Goal: Information Seeking & Learning: Learn about a topic

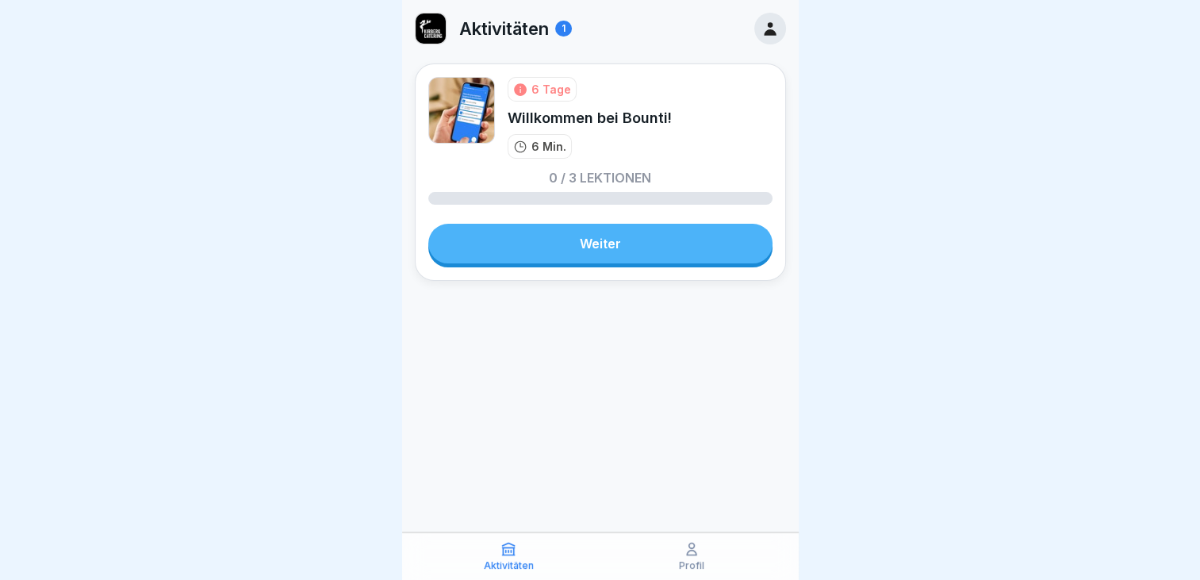
click at [645, 250] on link "Weiter" at bounding box center [600, 244] width 344 height 40
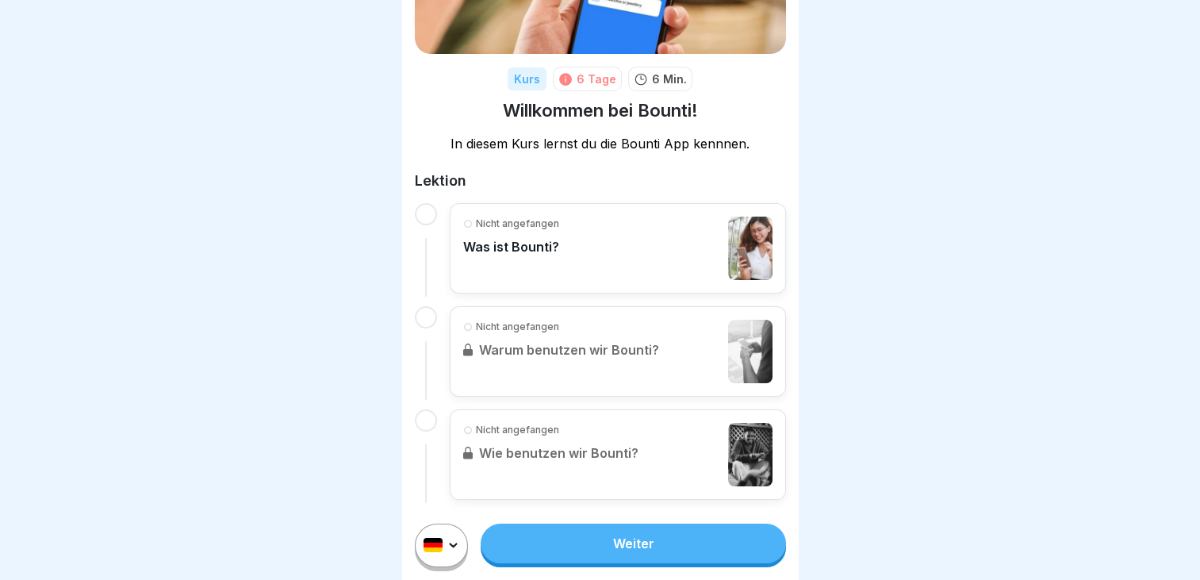
scroll to position [12, 0]
click at [598, 540] on link "Weiter" at bounding box center [633, 543] width 304 height 40
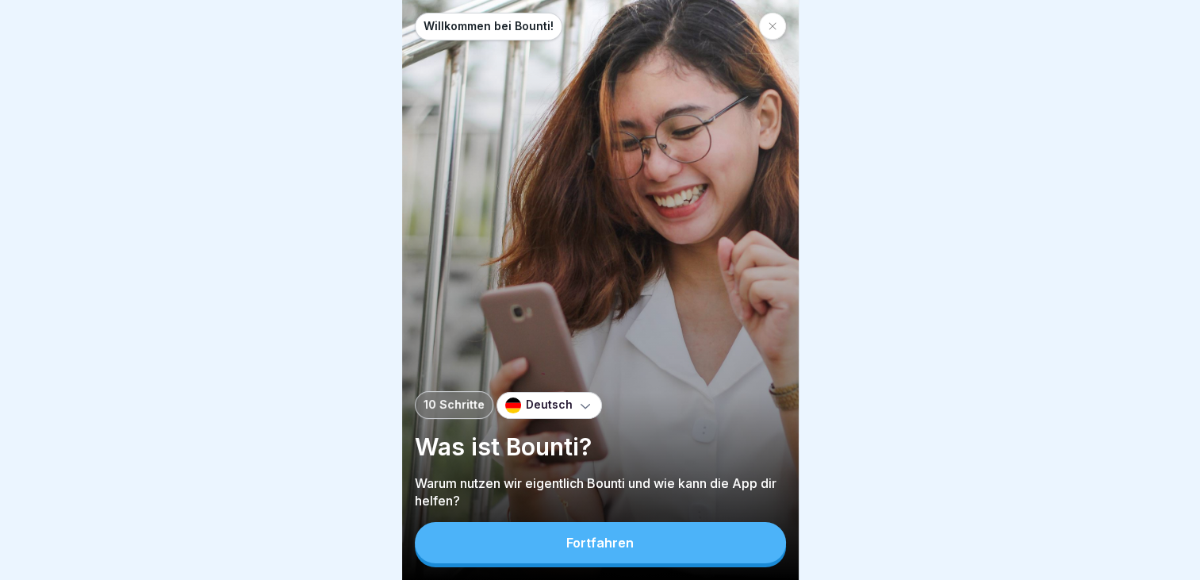
scroll to position [12, 0]
click at [611, 544] on div "Fortfahren" at bounding box center [599, 542] width 67 height 14
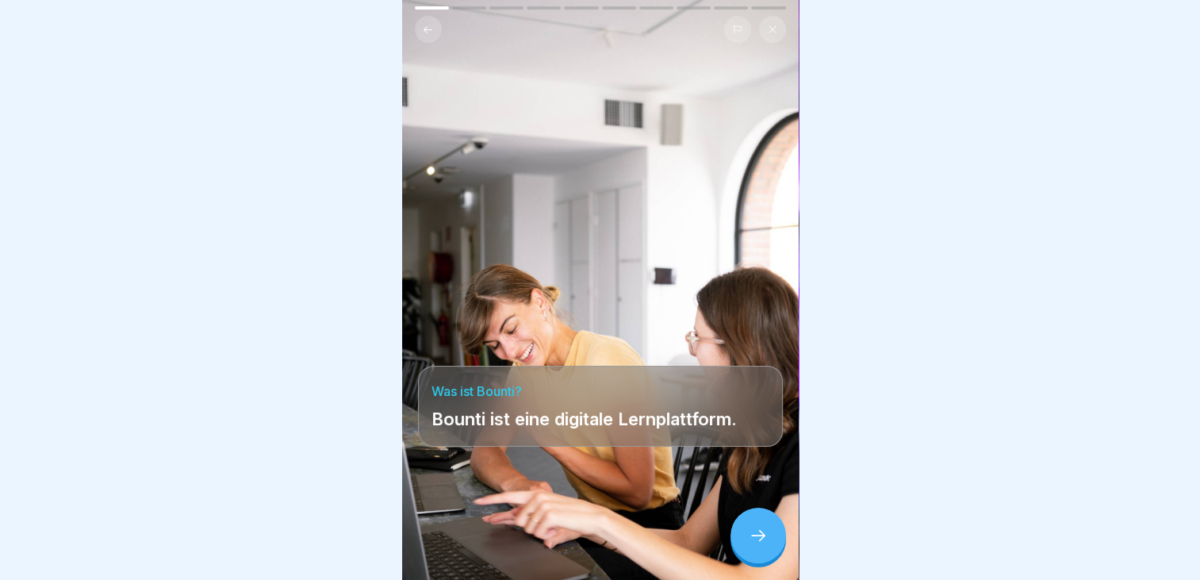
click at [749, 541] on icon at bounding box center [758, 535] width 19 height 19
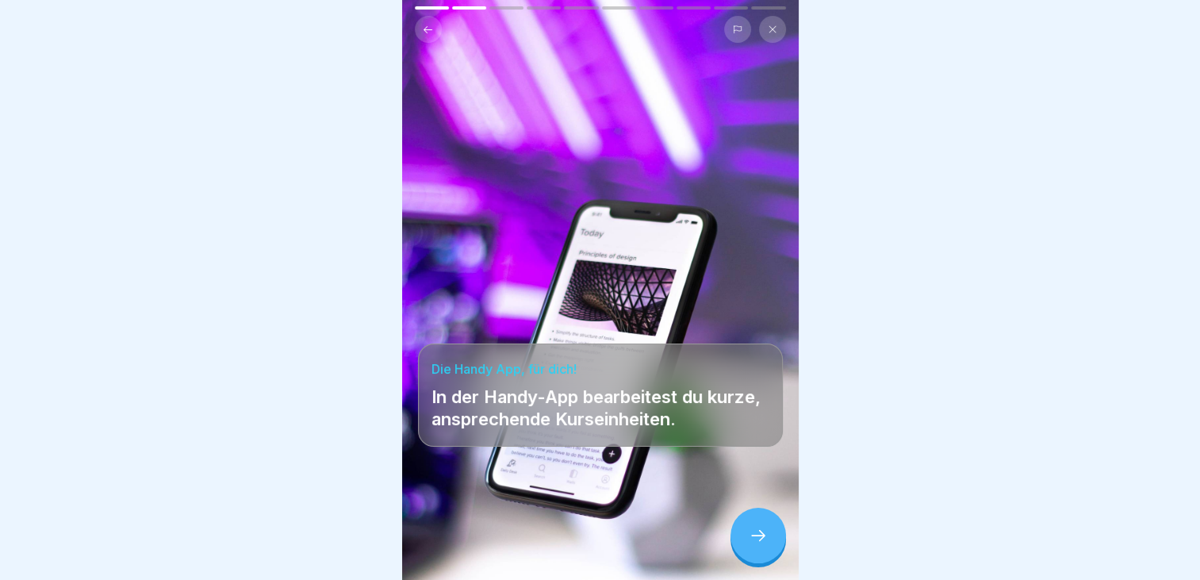
click at [749, 541] on icon at bounding box center [758, 535] width 19 height 19
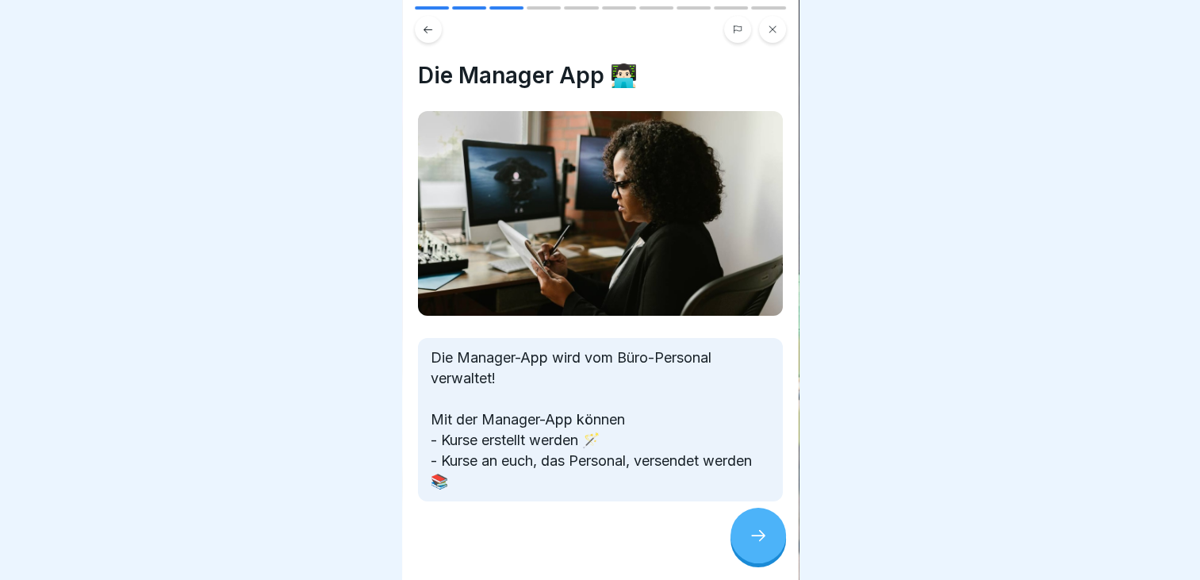
click at [749, 541] on icon at bounding box center [758, 535] width 19 height 19
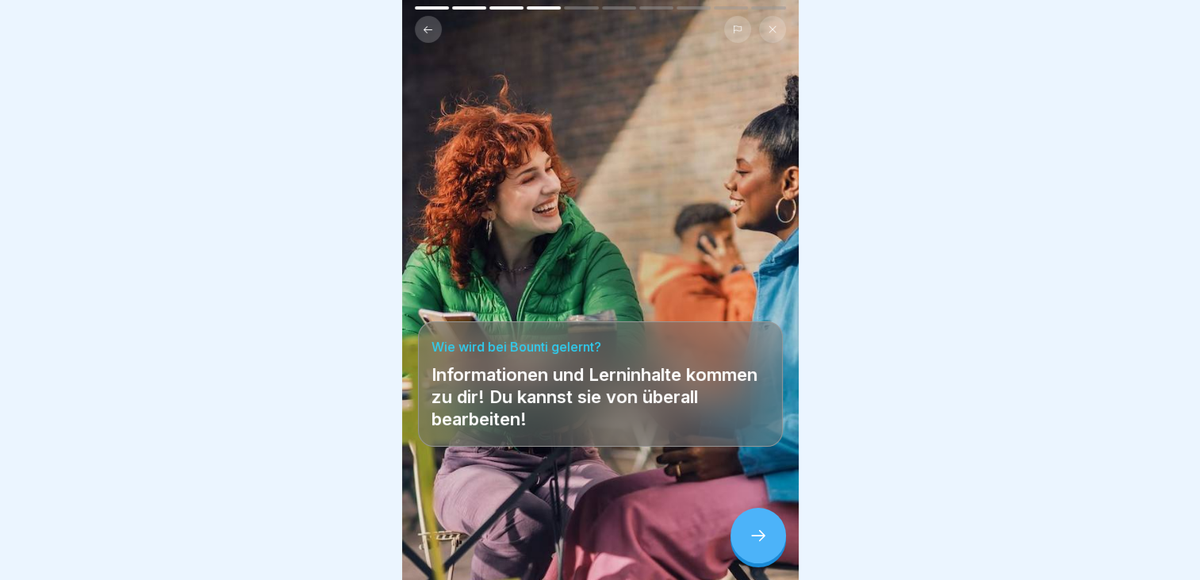
click at [749, 541] on icon at bounding box center [758, 535] width 19 height 19
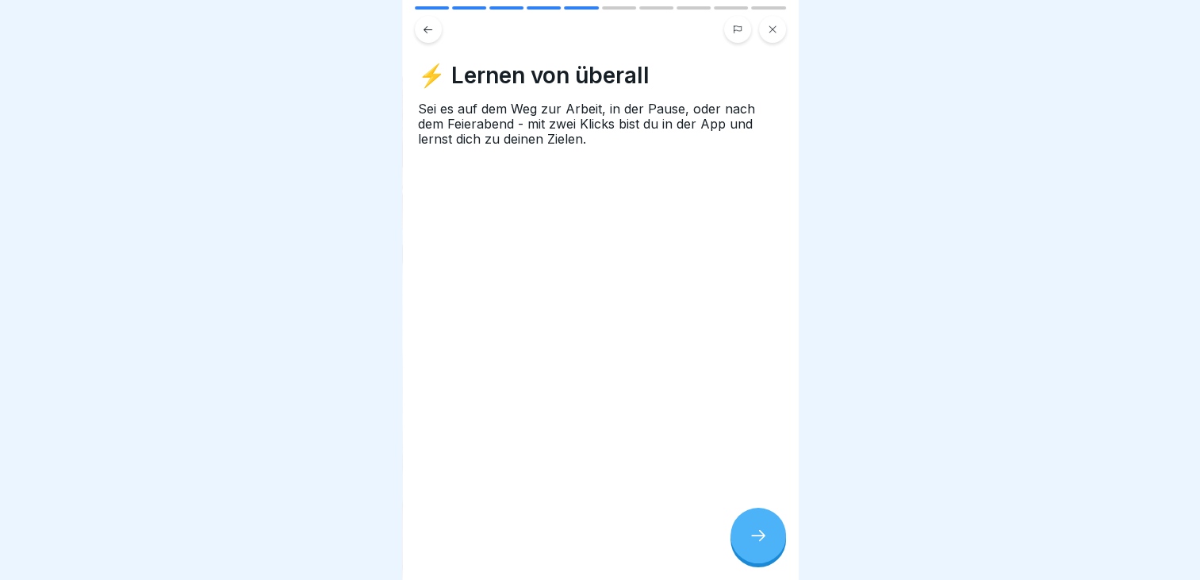
click at [749, 541] on icon at bounding box center [758, 535] width 19 height 19
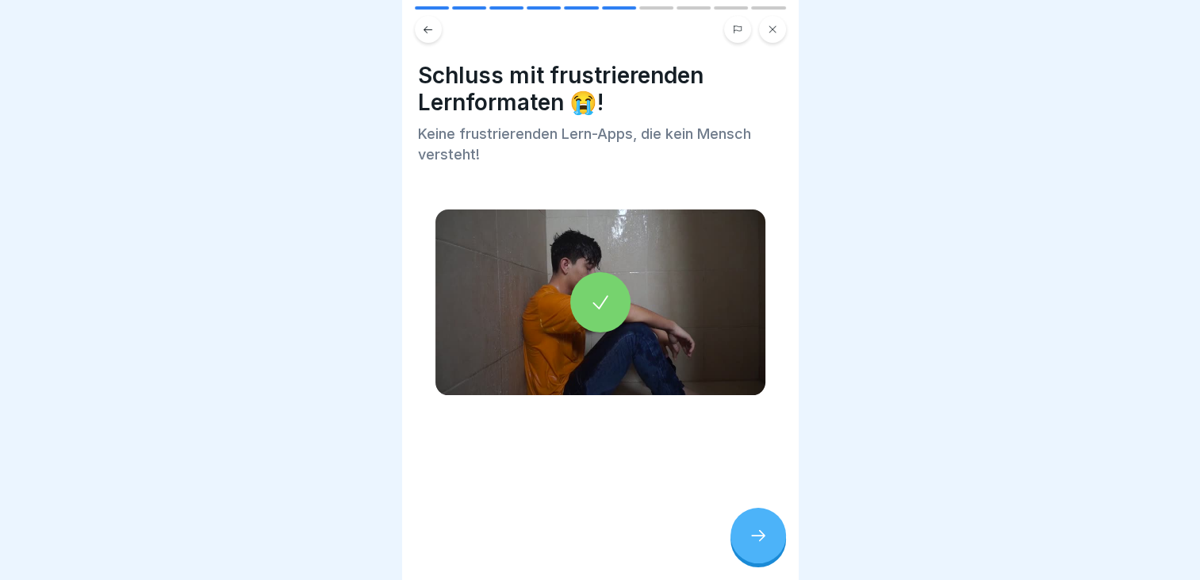
click at [749, 541] on icon at bounding box center [758, 535] width 19 height 19
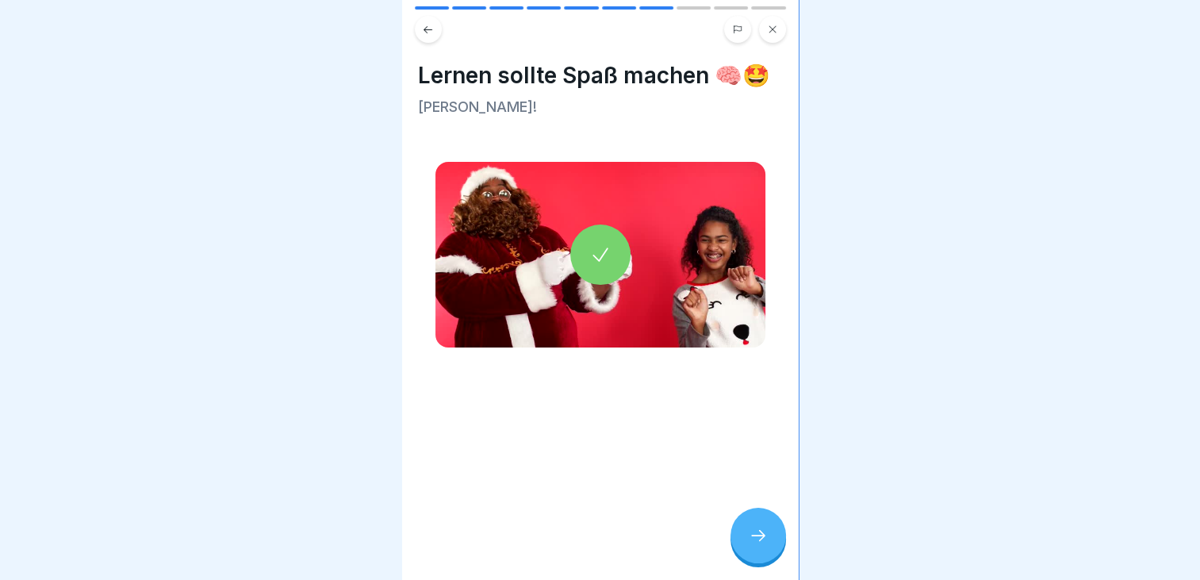
click at [749, 541] on icon at bounding box center [758, 535] width 19 height 19
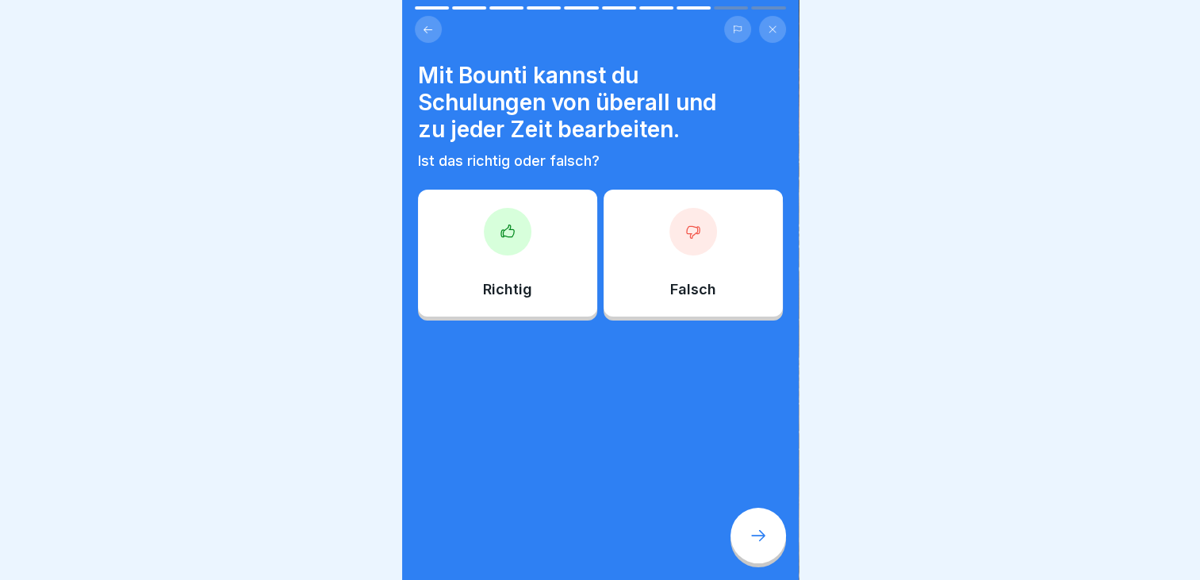
click at [749, 541] on icon at bounding box center [758, 535] width 19 height 19
click at [514, 252] on div at bounding box center [508, 232] width 48 height 48
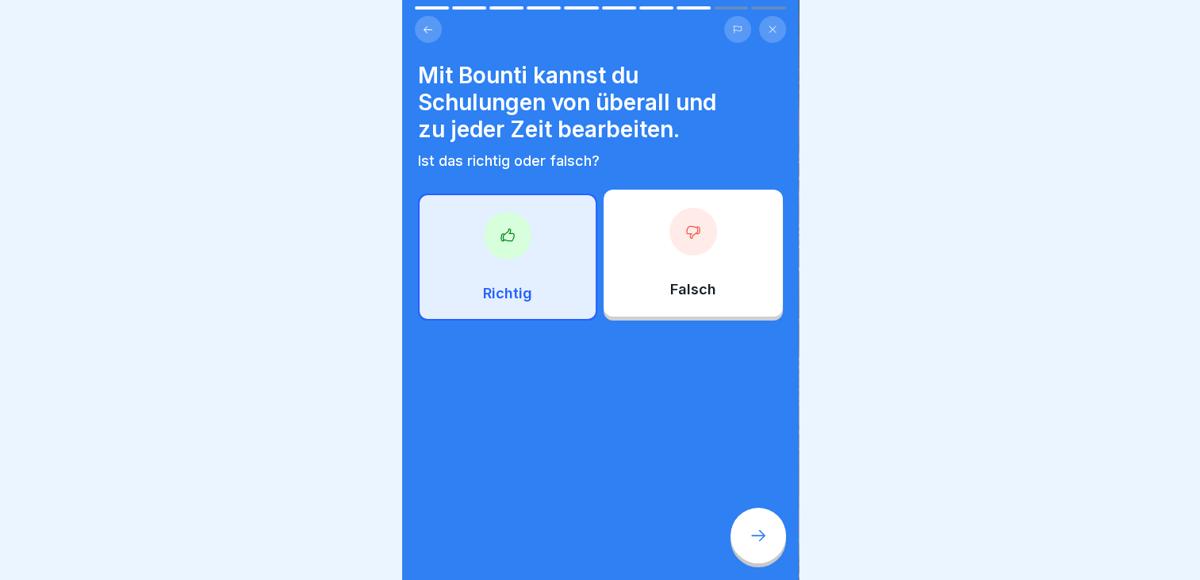
click at [758, 544] on icon at bounding box center [758, 535] width 19 height 19
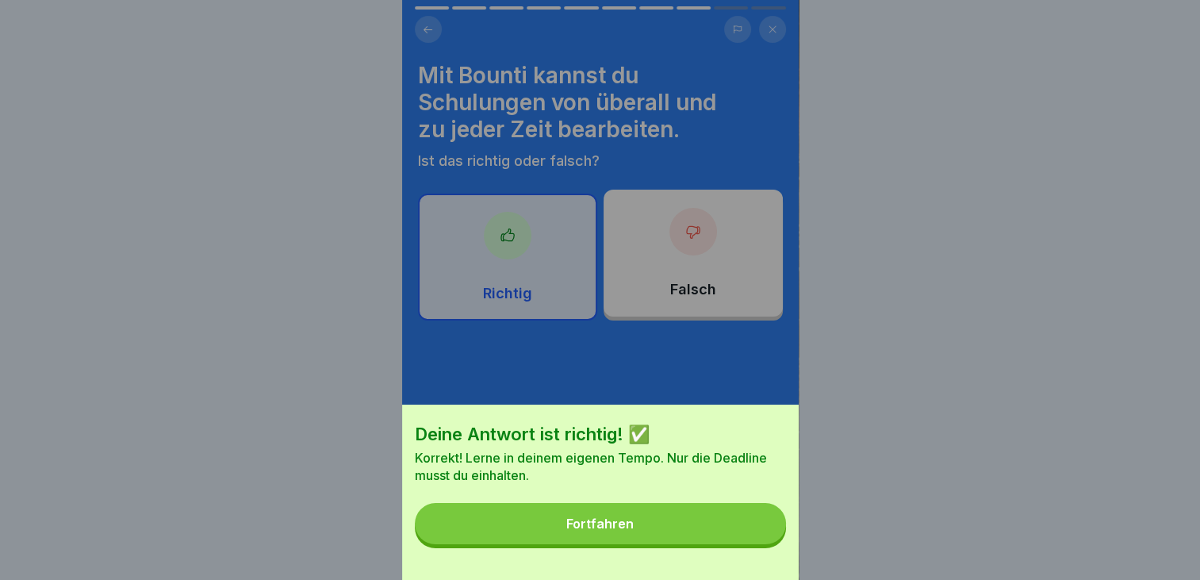
click at [599, 530] on div "Fortfahren" at bounding box center [599, 523] width 67 height 14
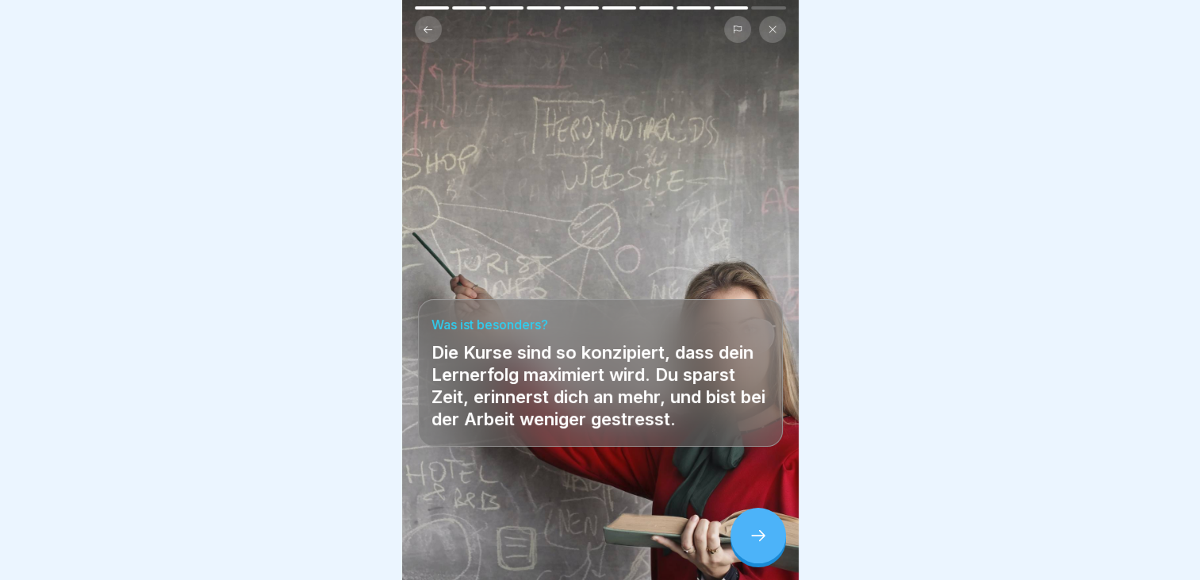
drag, startPoint x: 734, startPoint y: 538, endPoint x: 742, endPoint y: 543, distance: 9.7
click at [735, 538] on div at bounding box center [758, 535] width 56 height 56
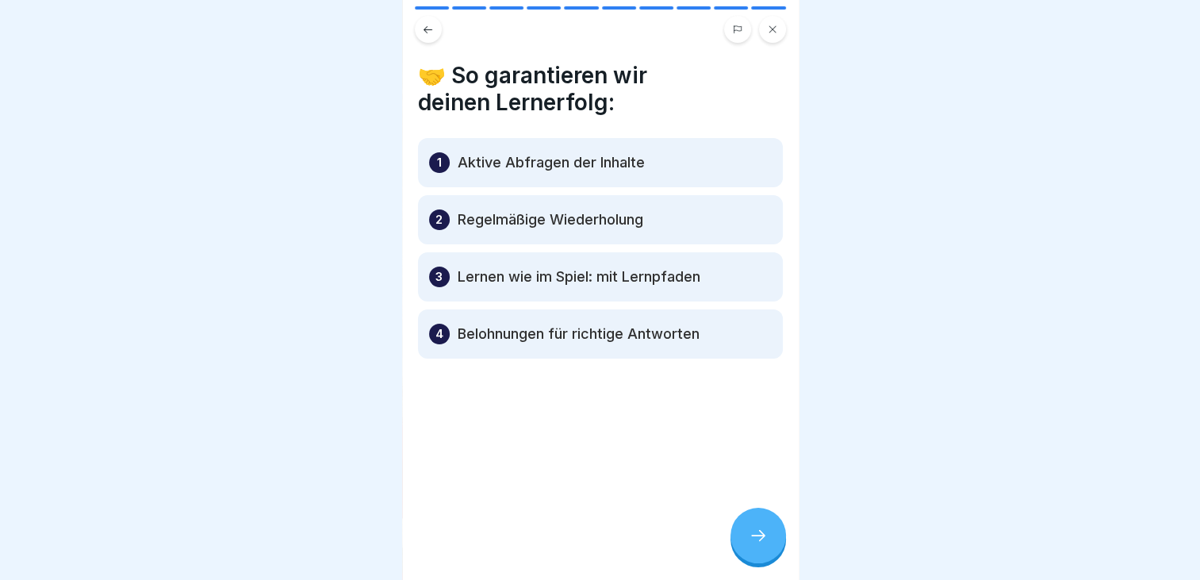
click at [742, 543] on div at bounding box center [758, 535] width 56 height 56
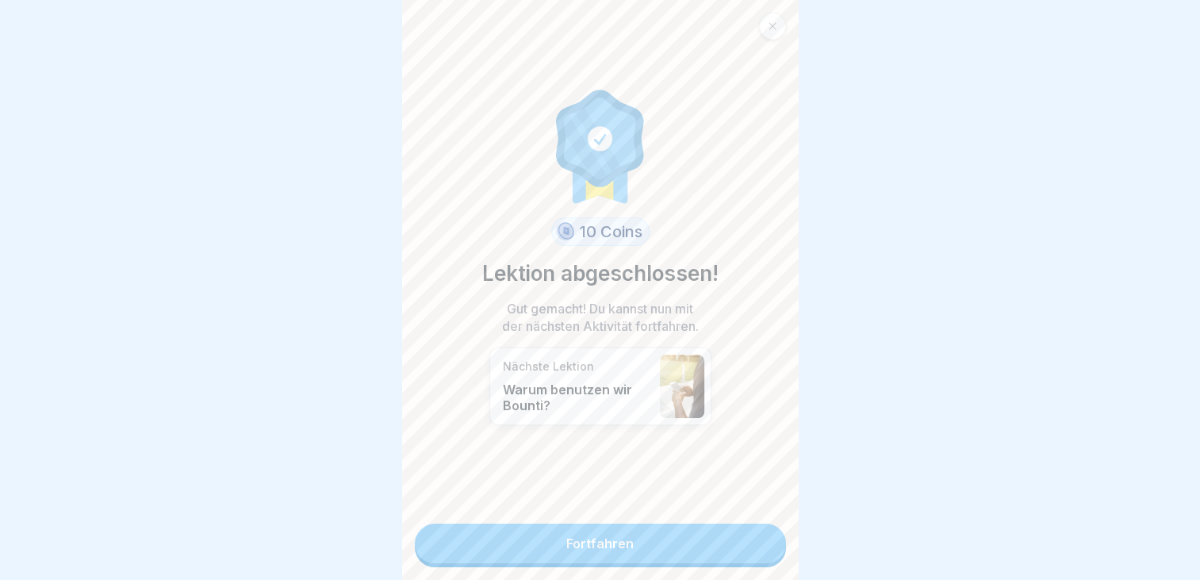
click at [612, 546] on link "Fortfahren" at bounding box center [600, 543] width 371 height 40
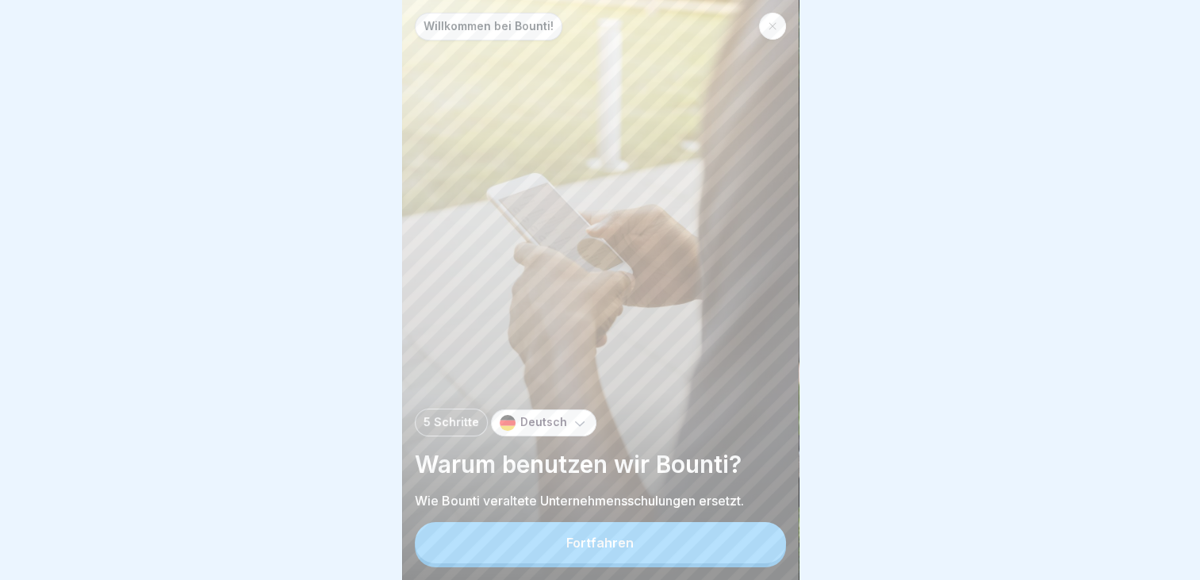
click at [622, 550] on div "Fortfahren" at bounding box center [599, 542] width 67 height 14
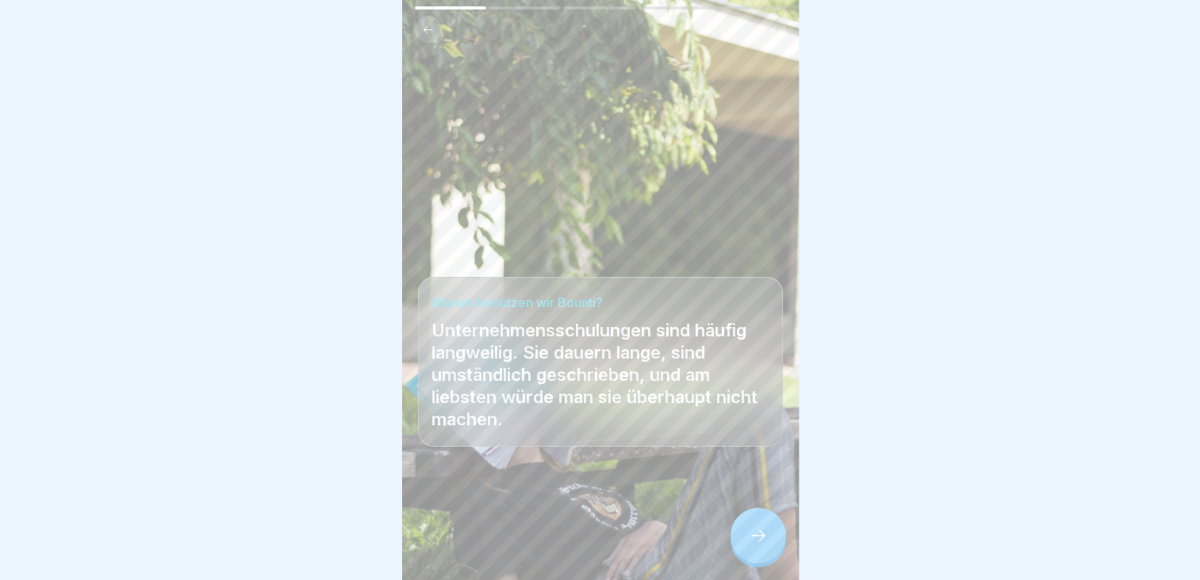
click at [759, 559] on div at bounding box center [758, 535] width 56 height 56
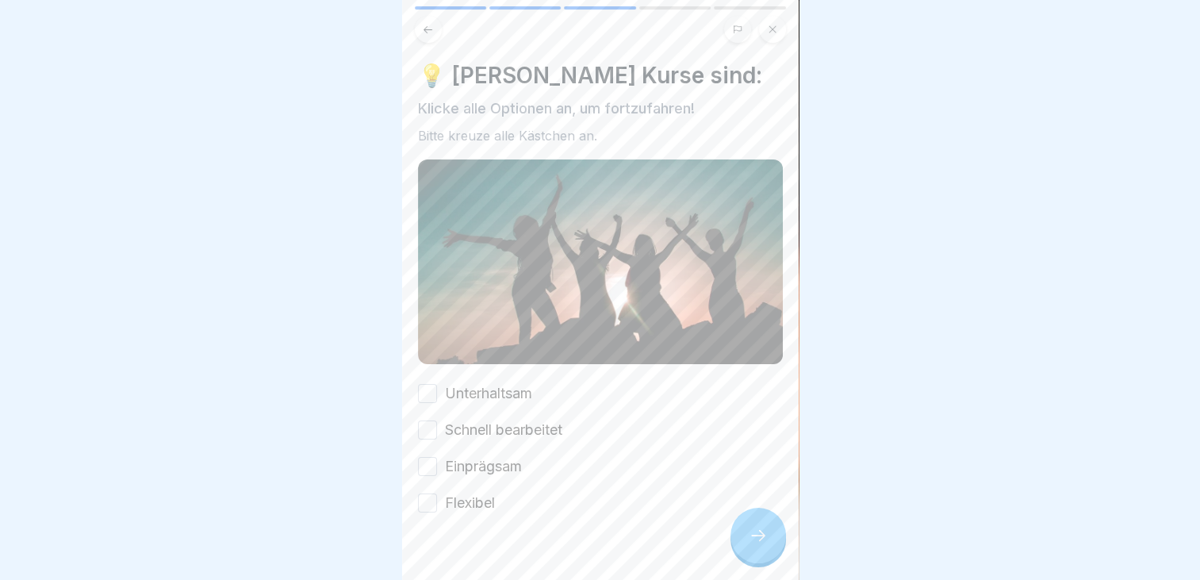
click at [759, 559] on div at bounding box center [758, 535] width 56 height 56
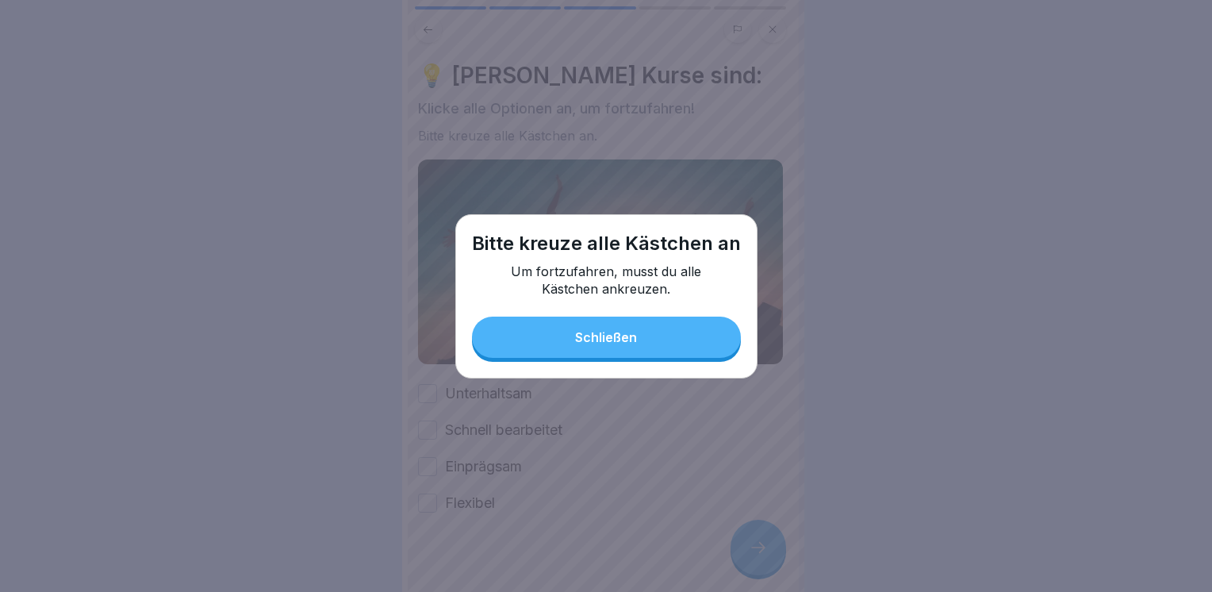
click at [713, 352] on button "Schließen" at bounding box center [606, 336] width 269 height 41
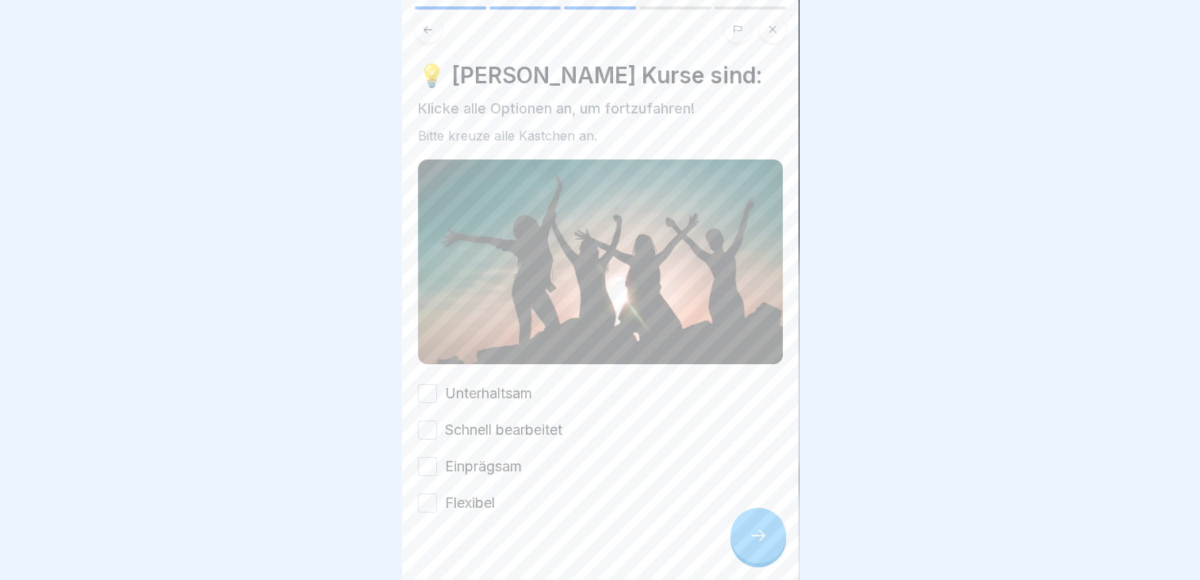
click at [427, 385] on button "Unterhaltsam" at bounding box center [427, 393] width 19 height 19
click at [431, 420] on button "Schnell bearbeitet" at bounding box center [427, 429] width 19 height 19
click at [426, 465] on button "Einprägsam" at bounding box center [427, 466] width 19 height 19
click at [419, 496] on button "Flexibel" at bounding box center [427, 502] width 19 height 19
click at [749, 537] on div at bounding box center [758, 535] width 56 height 56
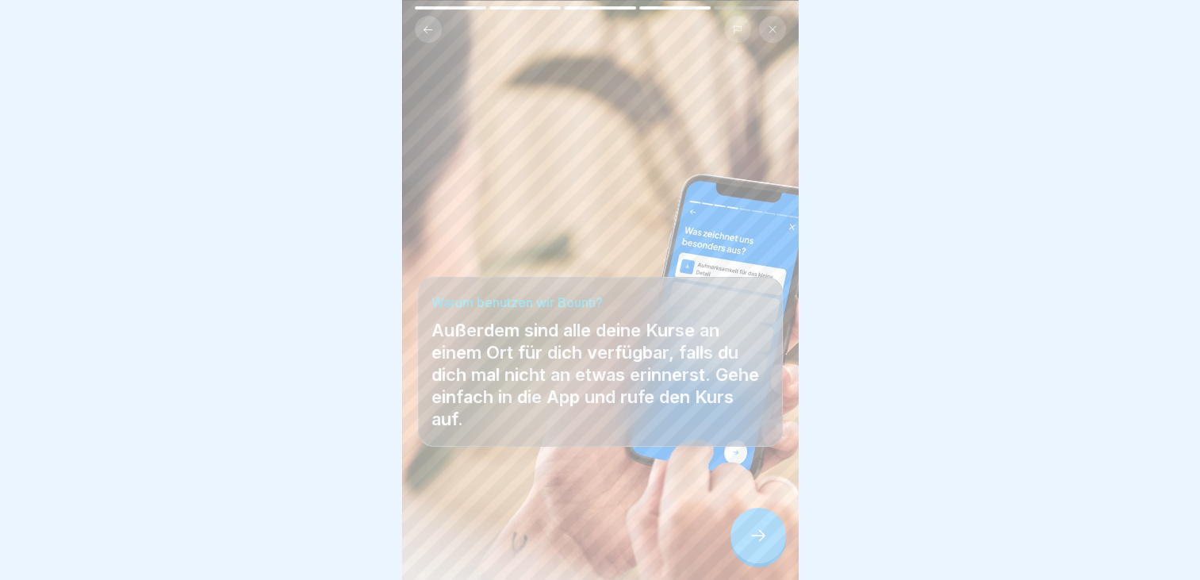
click at [757, 539] on icon at bounding box center [758, 535] width 19 height 19
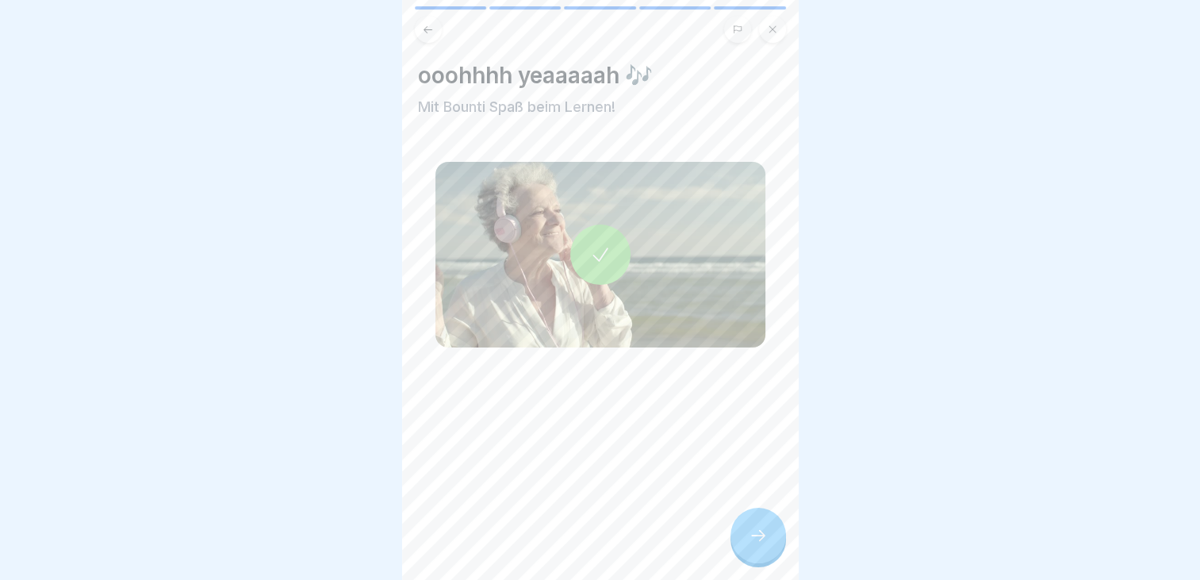
click at [758, 541] on icon at bounding box center [758, 535] width 19 height 19
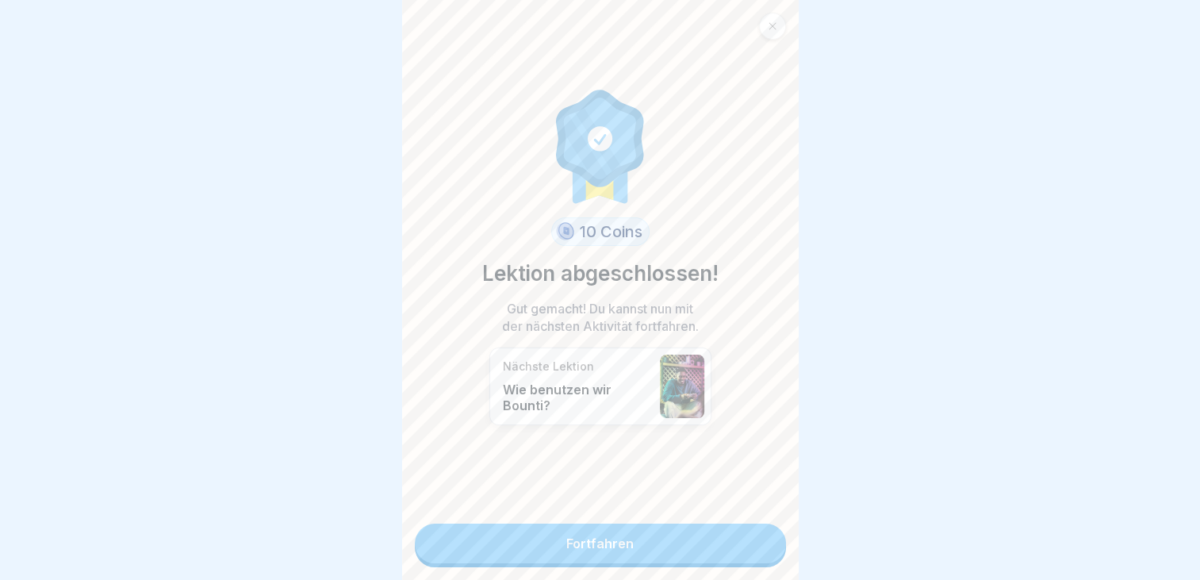
click at [590, 547] on link "Fortfahren" at bounding box center [600, 543] width 371 height 40
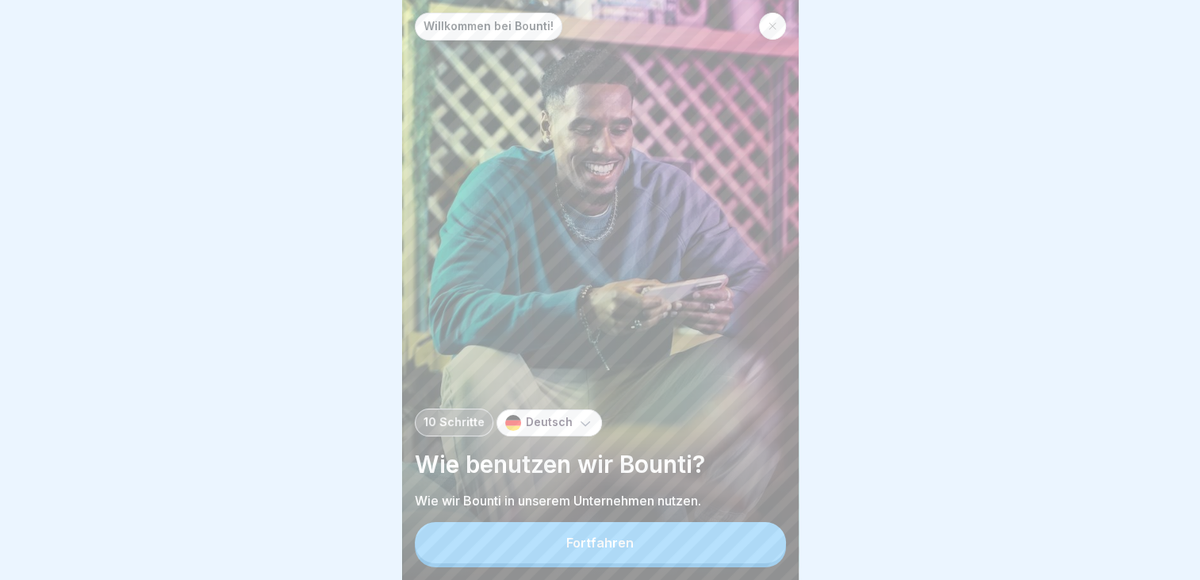
scroll to position [12, 0]
click at [587, 549] on div "Fortfahren" at bounding box center [599, 542] width 67 height 14
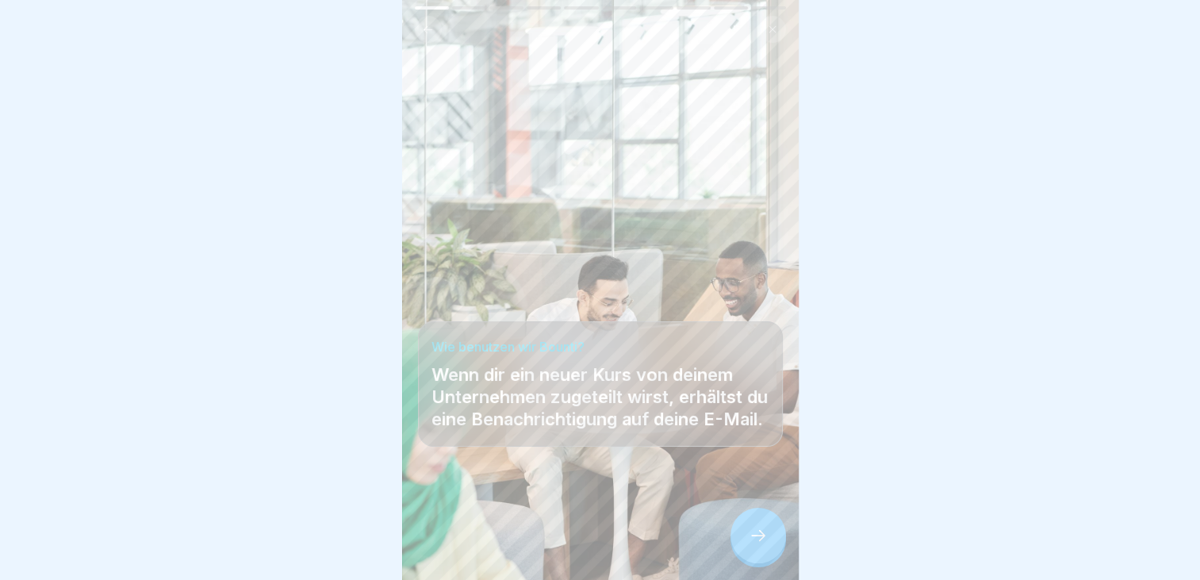
click at [741, 542] on div at bounding box center [758, 535] width 56 height 56
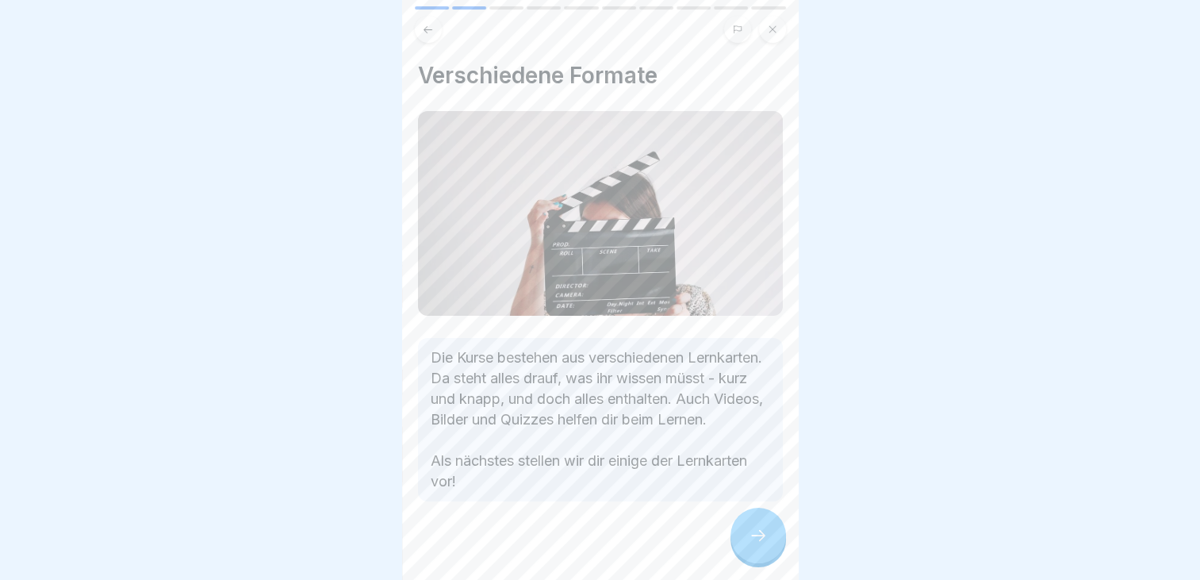
click at [741, 542] on div at bounding box center [758, 535] width 56 height 56
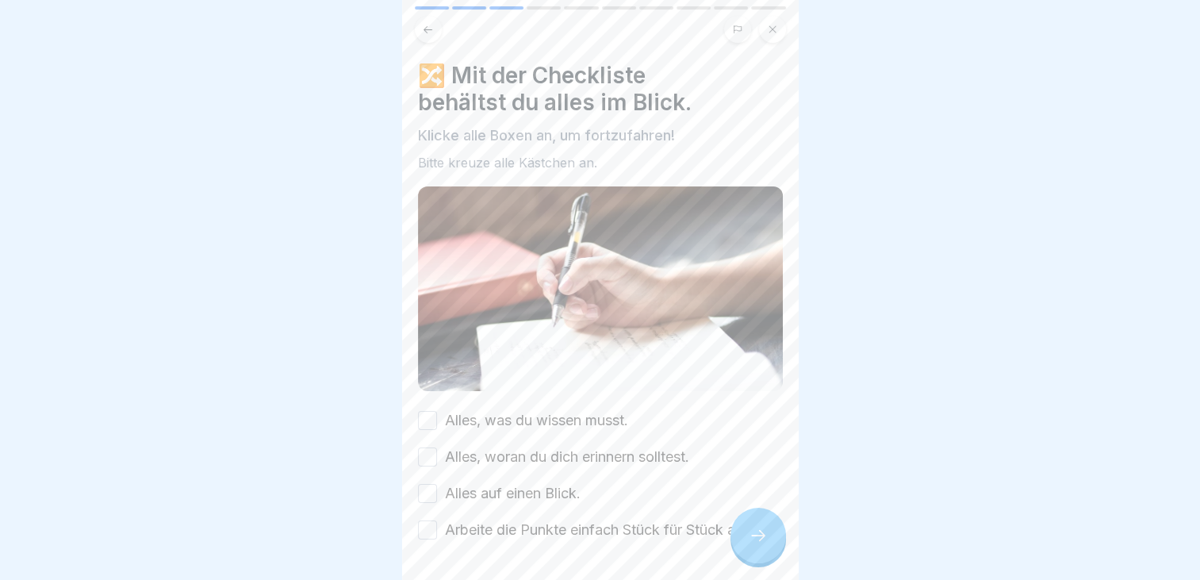
click at [741, 542] on div at bounding box center [758, 535] width 56 height 56
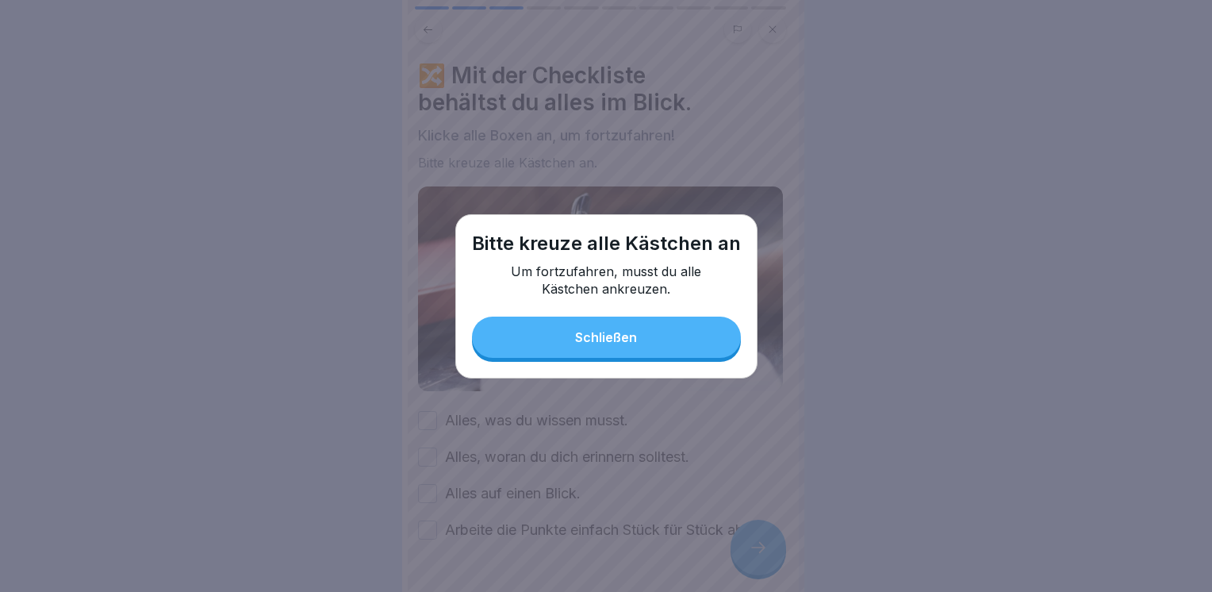
click at [614, 347] on button "Schließen" at bounding box center [606, 336] width 269 height 41
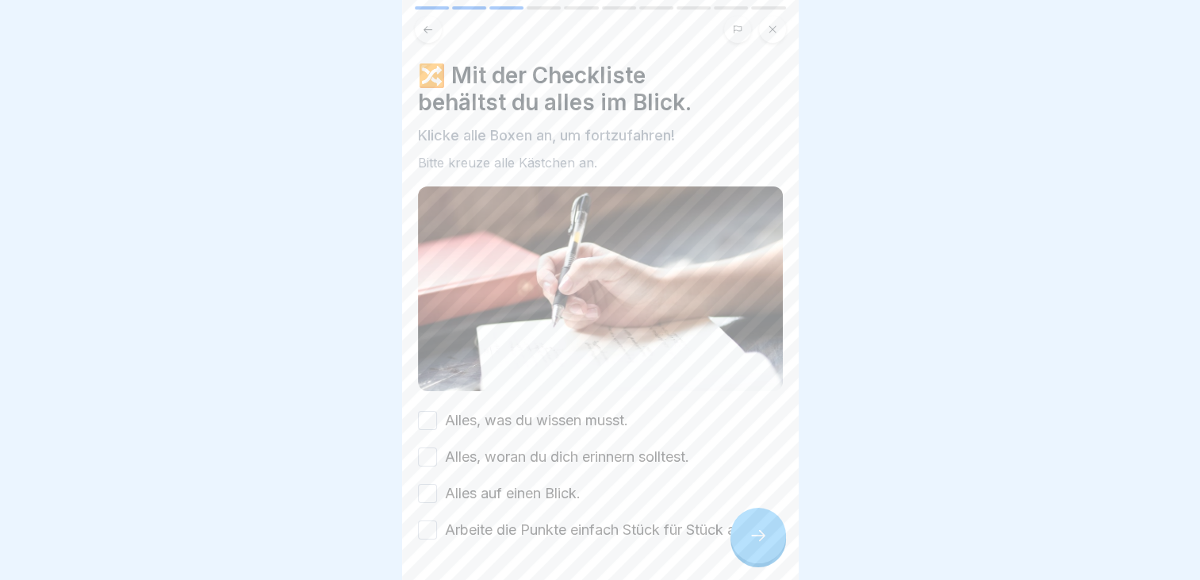
click at [427, 414] on button "Alles, was du wissen musst." at bounding box center [427, 420] width 19 height 19
click at [428, 453] on button "Alles, woran du dich erinnern solltest." at bounding box center [427, 456] width 19 height 19
drag, startPoint x: 424, startPoint y: 485, endPoint x: 426, endPoint y: 520, distance: 34.9
click at [425, 486] on button "Alles auf einen Blick." at bounding box center [427, 493] width 19 height 19
click at [426, 530] on button "Arbeite die Punkte einfach Stück für Stück ab!" at bounding box center [427, 529] width 19 height 19
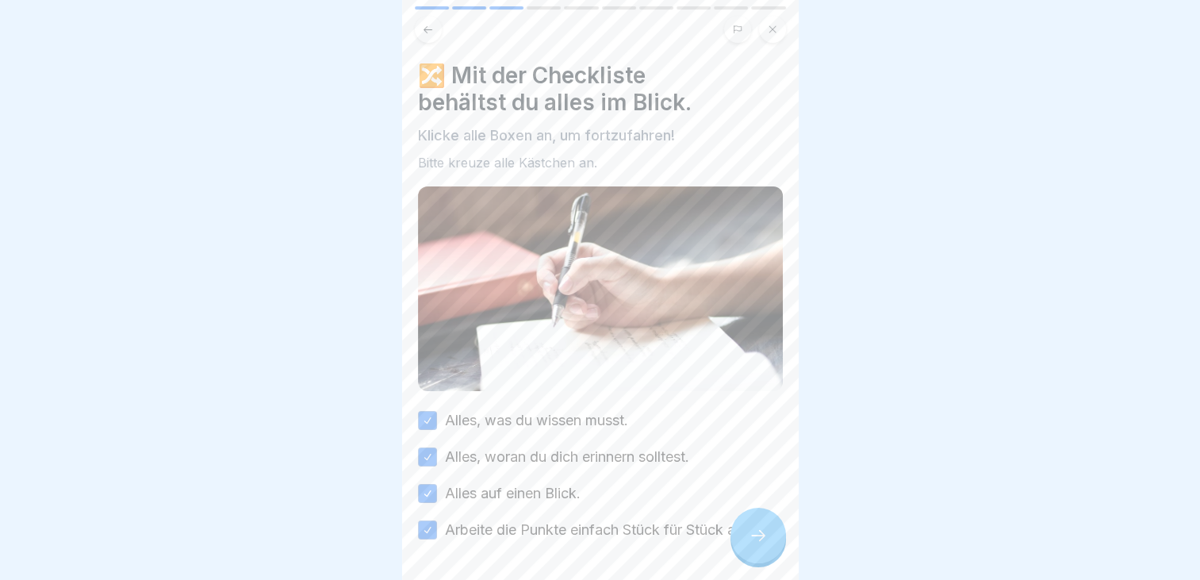
click at [762, 541] on icon at bounding box center [758, 535] width 14 height 11
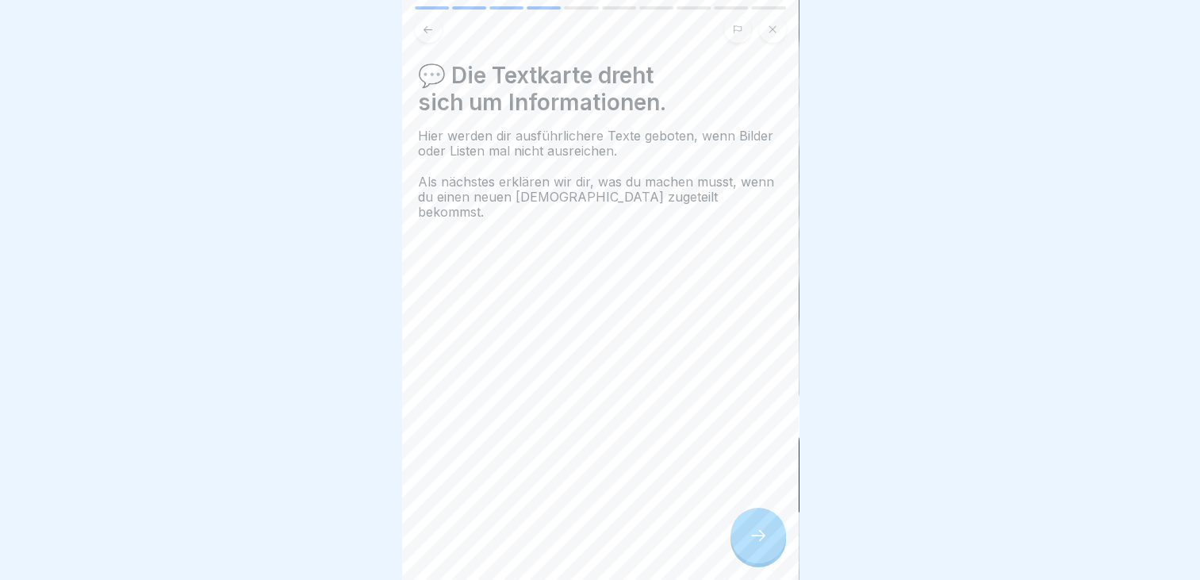
click at [761, 544] on icon at bounding box center [758, 535] width 19 height 19
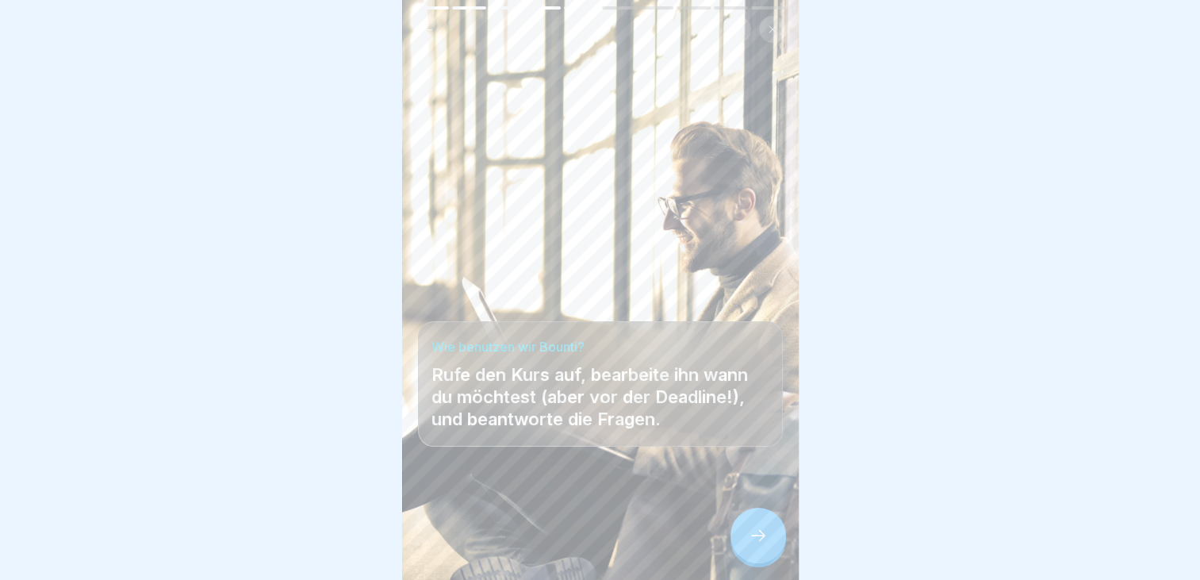
click at [761, 544] on icon at bounding box center [758, 535] width 19 height 19
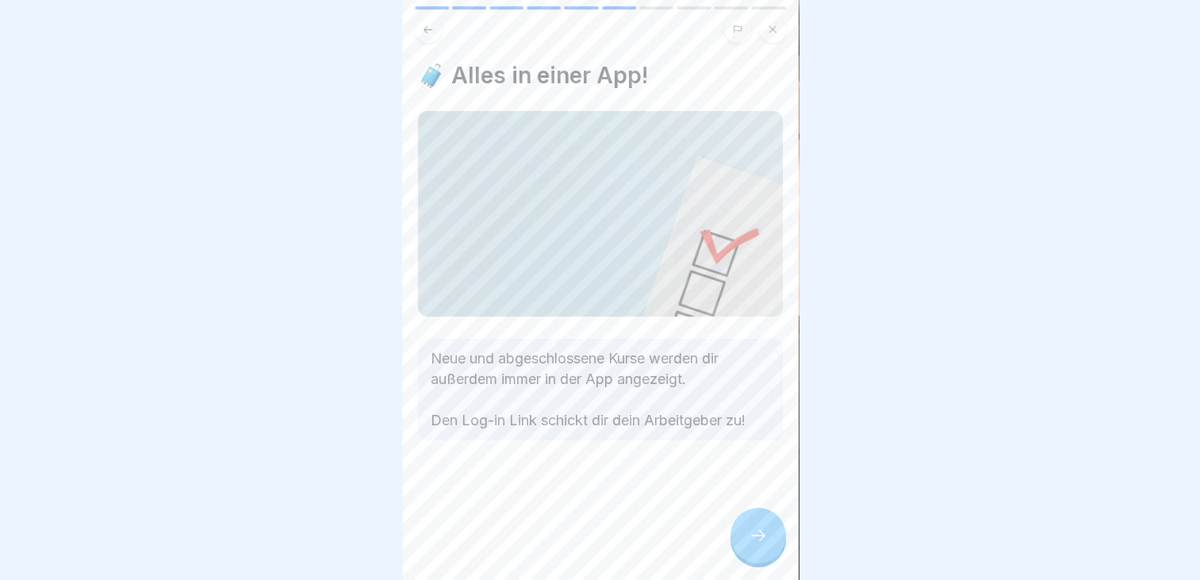
click at [759, 544] on icon at bounding box center [758, 535] width 19 height 19
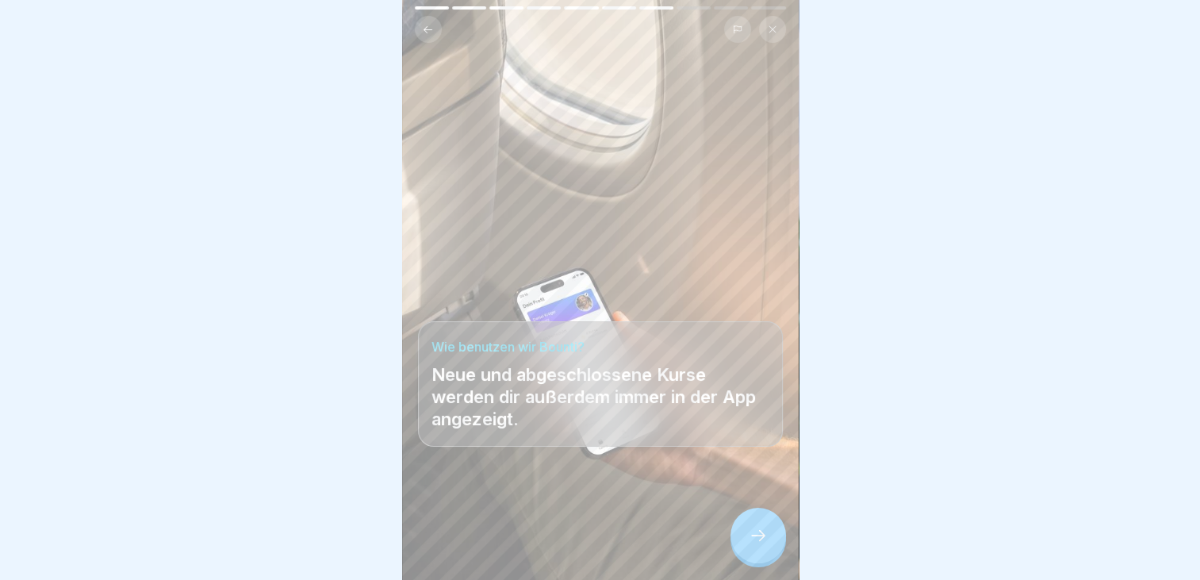
click at [759, 544] on icon at bounding box center [758, 535] width 19 height 19
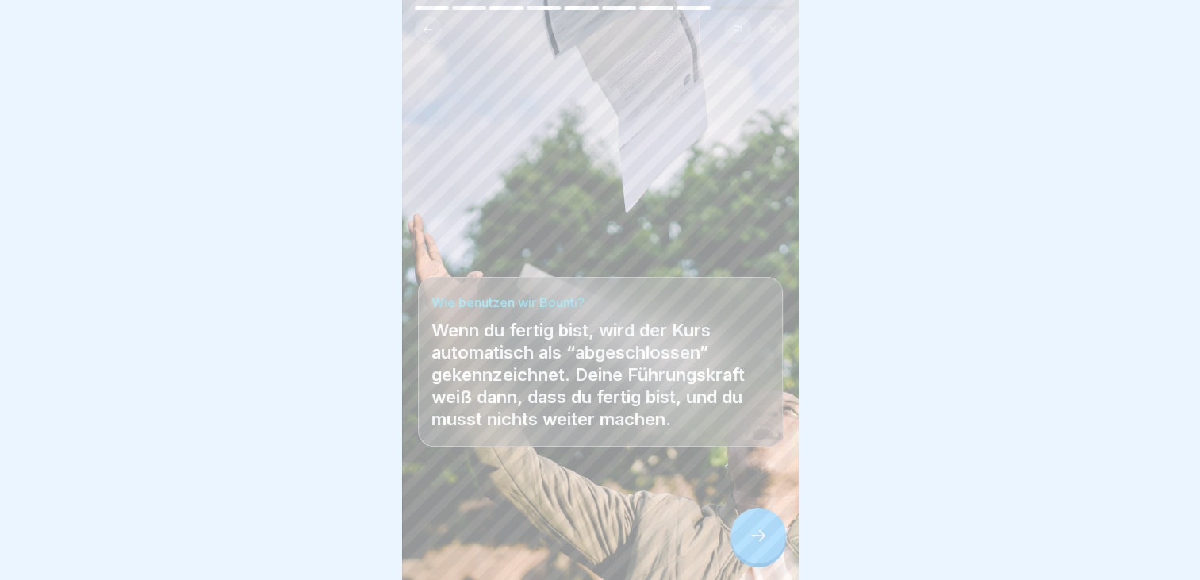
click at [759, 544] on icon at bounding box center [758, 535] width 19 height 19
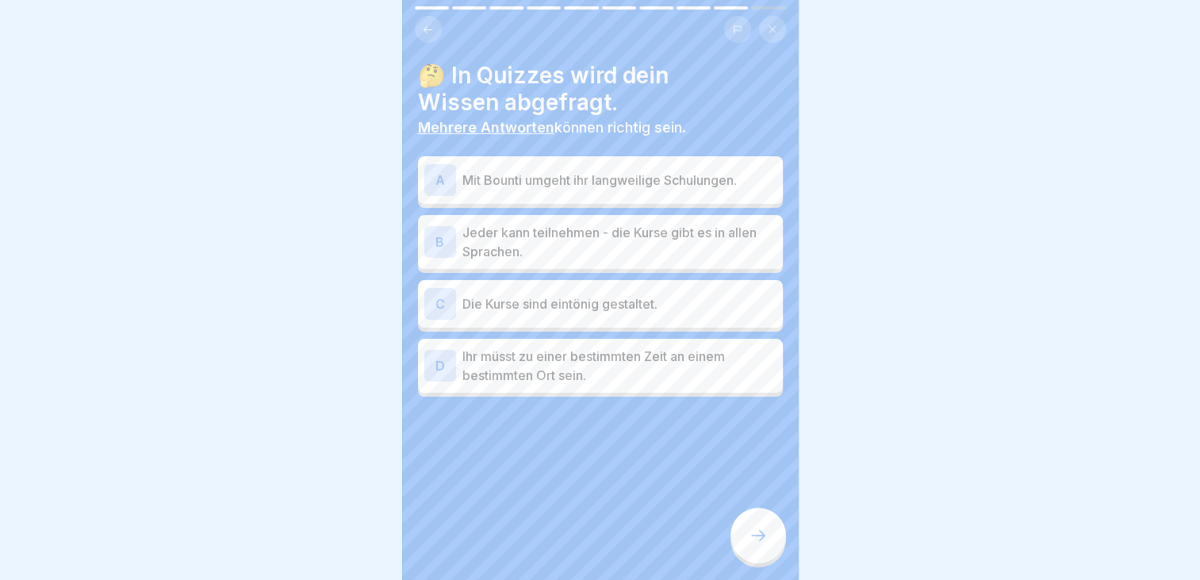
click at [604, 181] on p "Mit Bounti umgeht ihr langweilige Schulungen." at bounding box center [619, 179] width 314 height 19
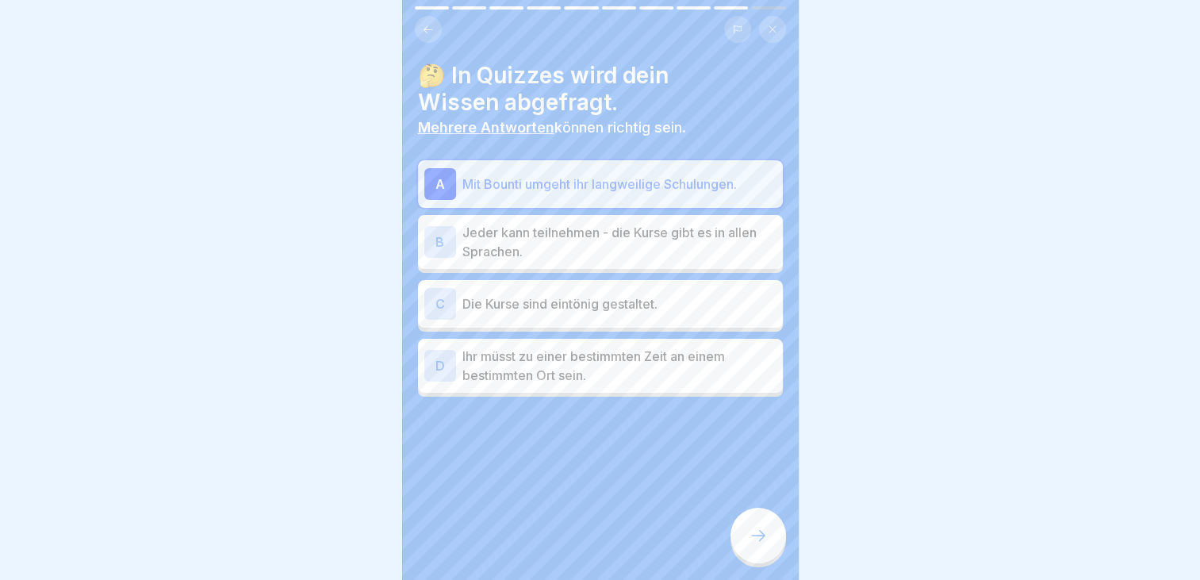
click at [655, 246] on p "Jeder kann teilnehmen - die Kurse gibt es in allen Sprachen." at bounding box center [619, 242] width 314 height 38
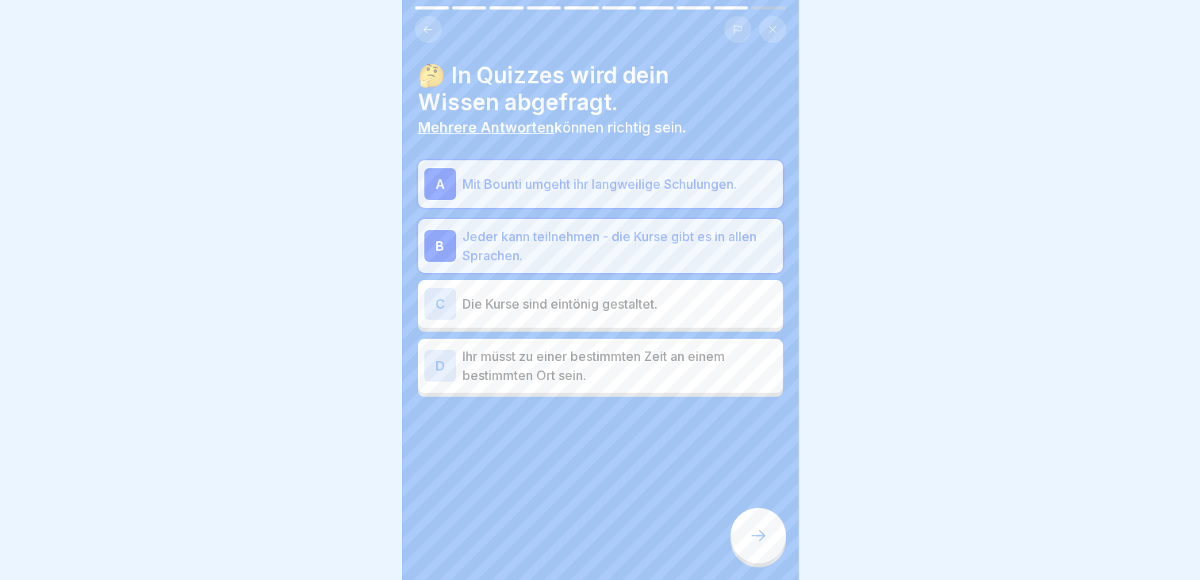
click at [762, 541] on icon at bounding box center [758, 535] width 14 height 11
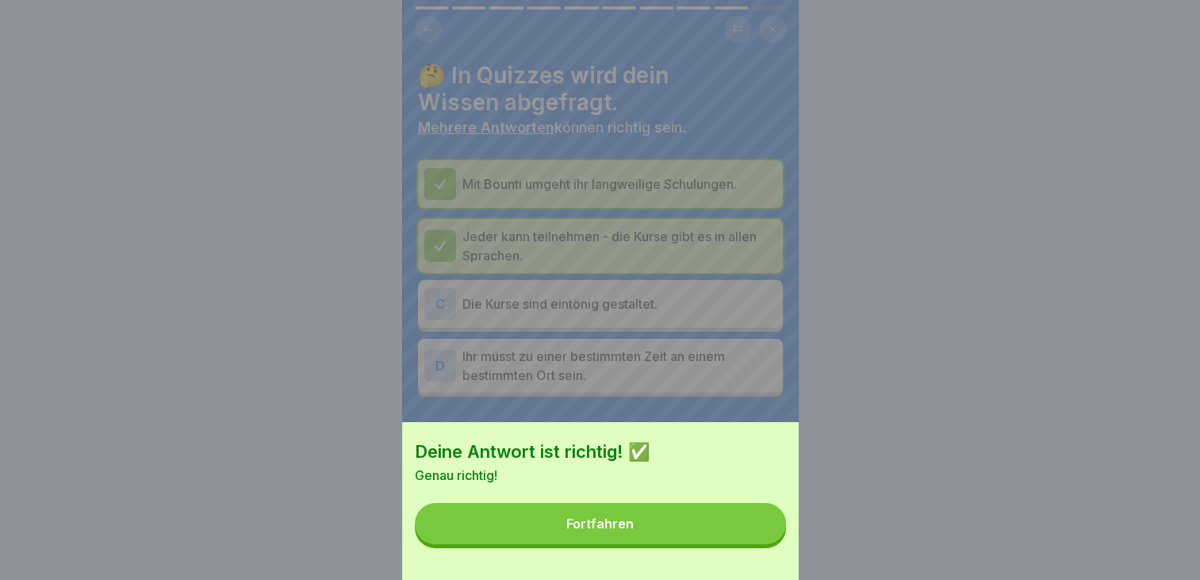
click at [668, 538] on button "Fortfahren" at bounding box center [600, 523] width 371 height 41
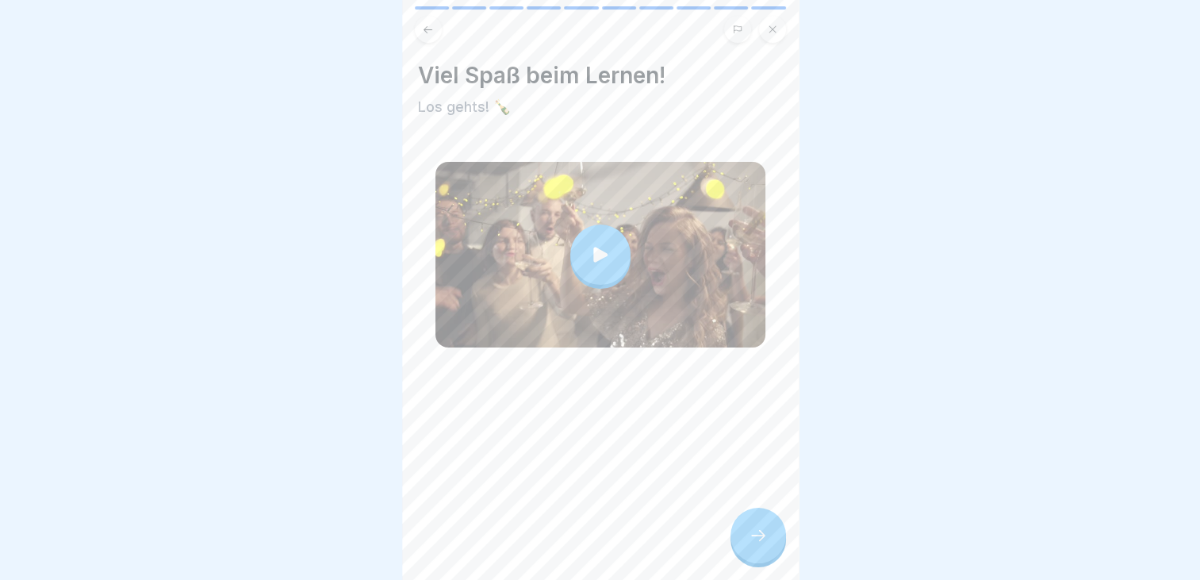
click at [751, 545] on icon at bounding box center [758, 535] width 19 height 19
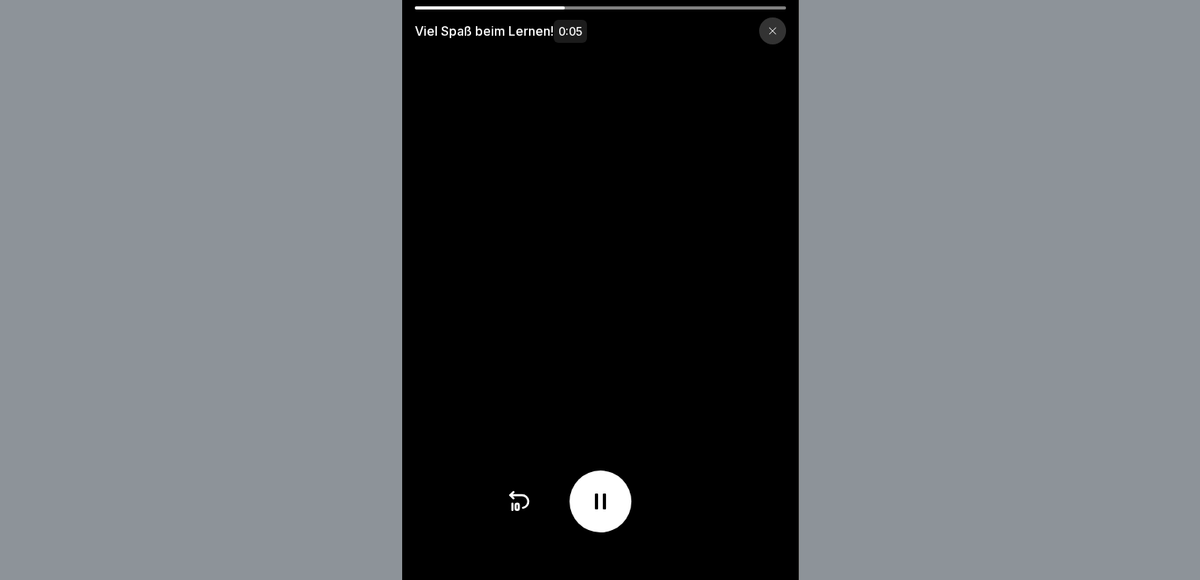
click at [775, 33] on icon at bounding box center [771, 31] width 7 height 7
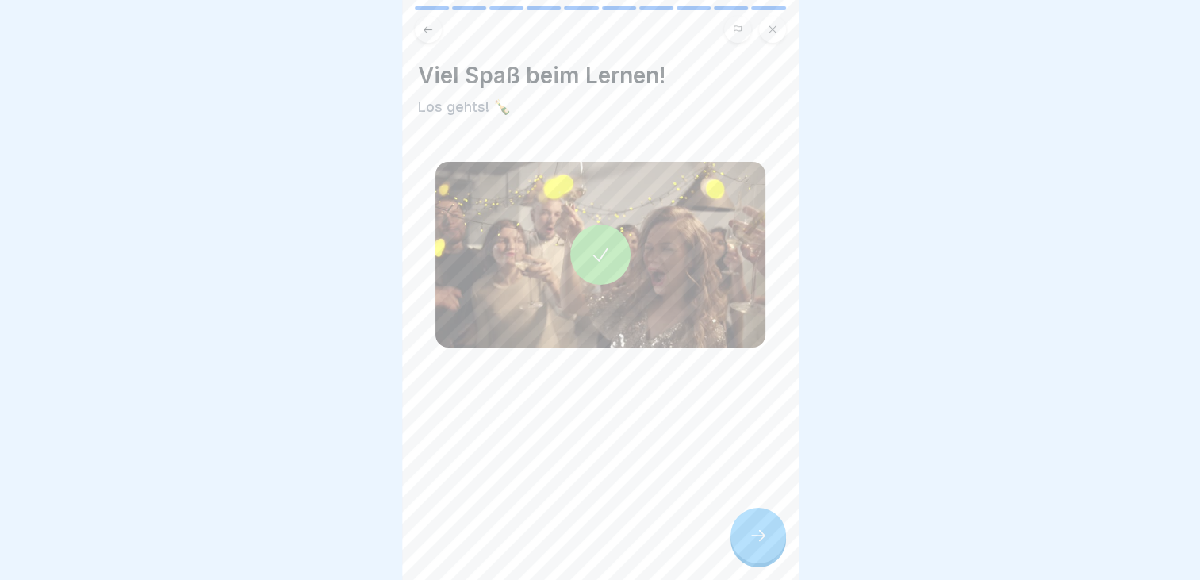
click at [757, 544] on icon at bounding box center [758, 535] width 19 height 19
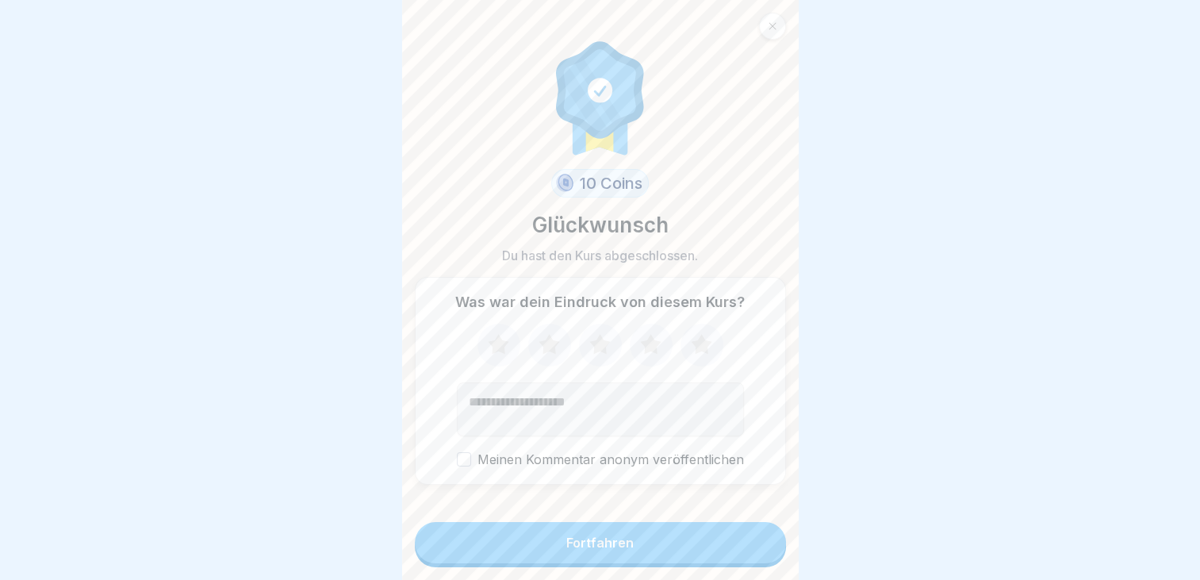
click at [599, 550] on div "Fortfahren" at bounding box center [599, 542] width 67 height 14
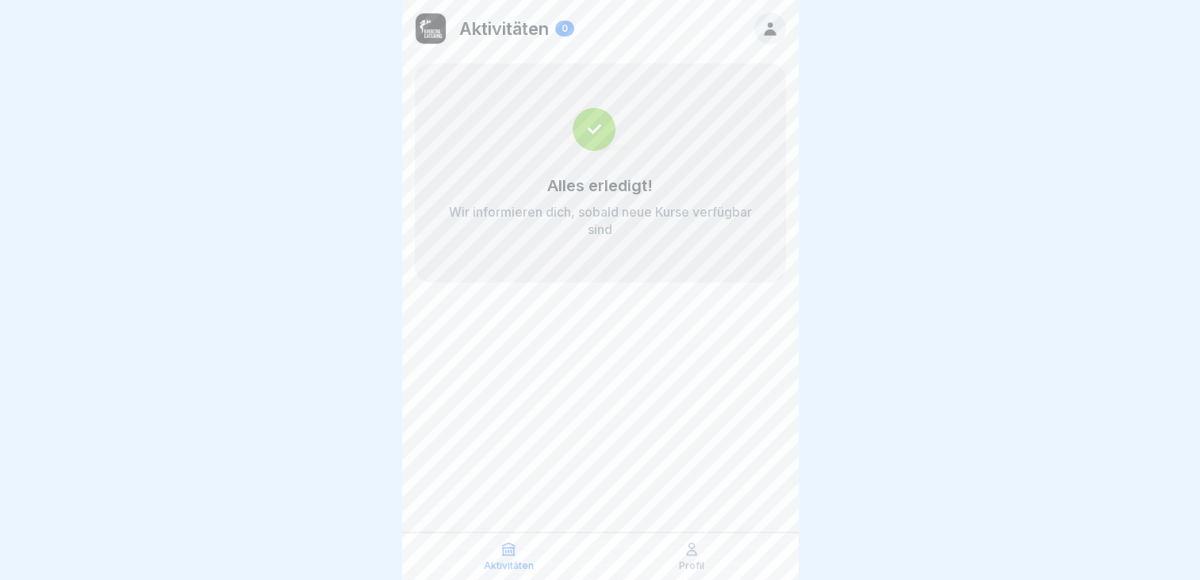
scroll to position [12, 0]
click at [681, 553] on div "Profil" at bounding box center [691, 556] width 175 height 30
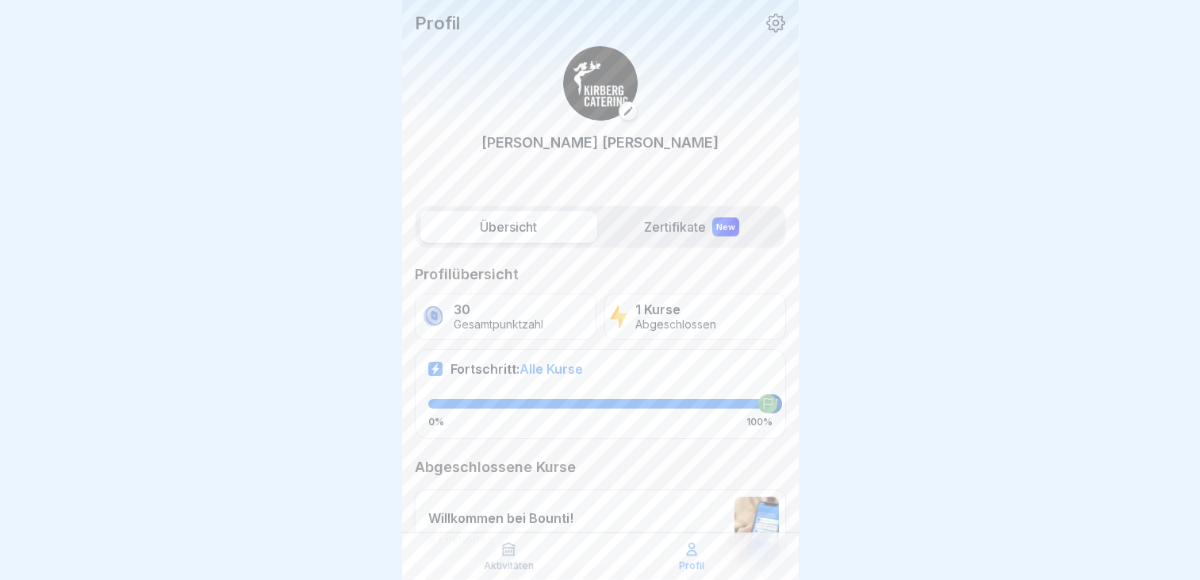
scroll to position [66, 0]
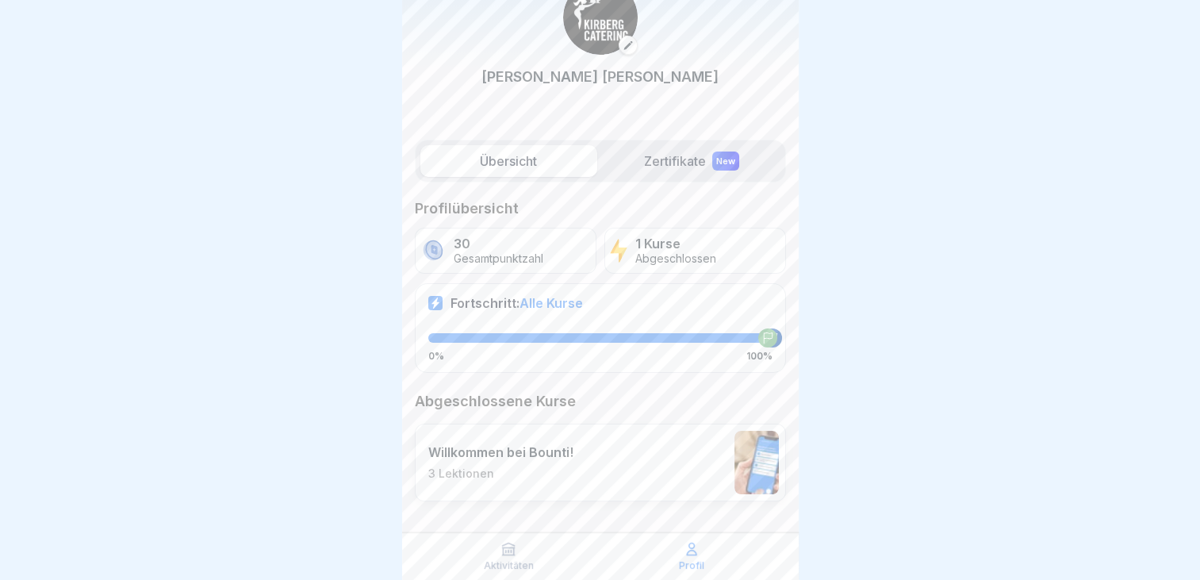
click at [696, 561] on p "Profil" at bounding box center [691, 565] width 25 height 11
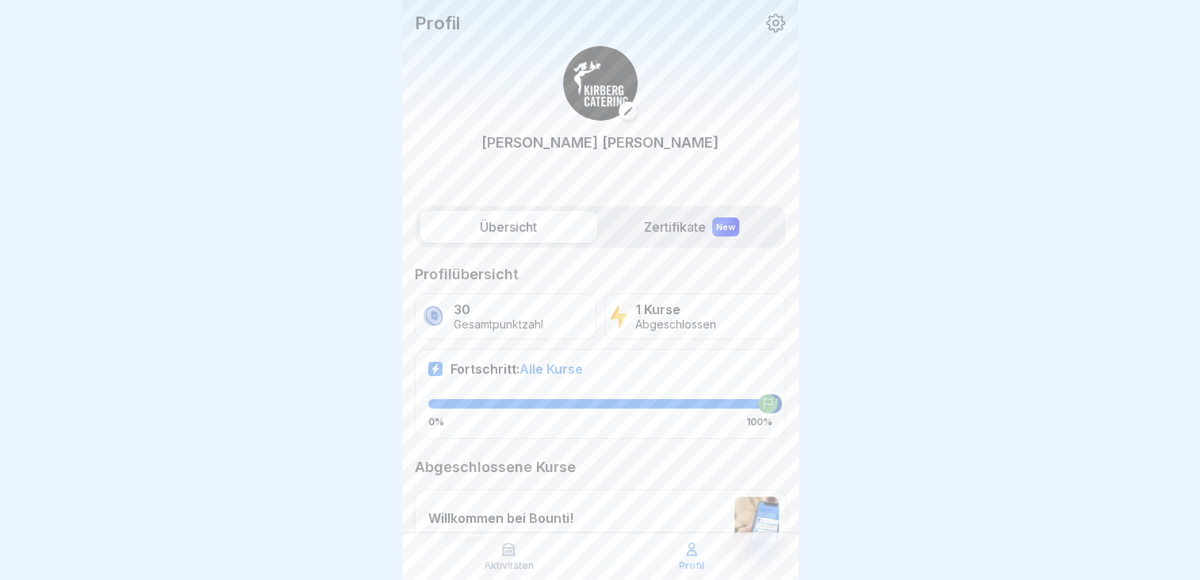
click at [673, 227] on label "Zertifikate New" at bounding box center [691, 227] width 177 height 32
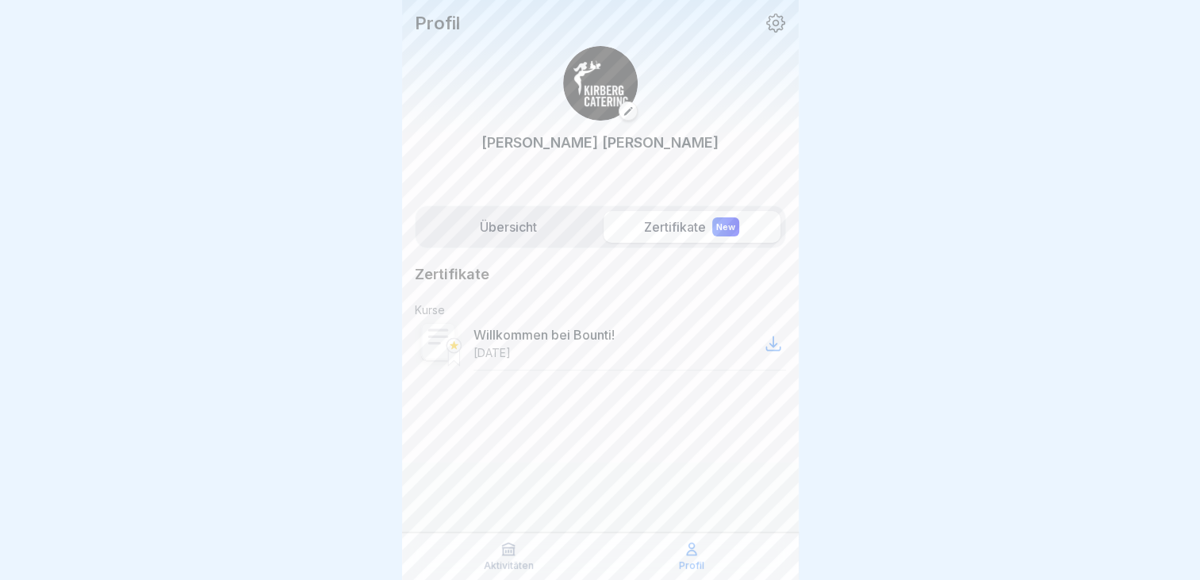
click at [515, 214] on label "Übersicht" at bounding box center [508, 227] width 177 height 32
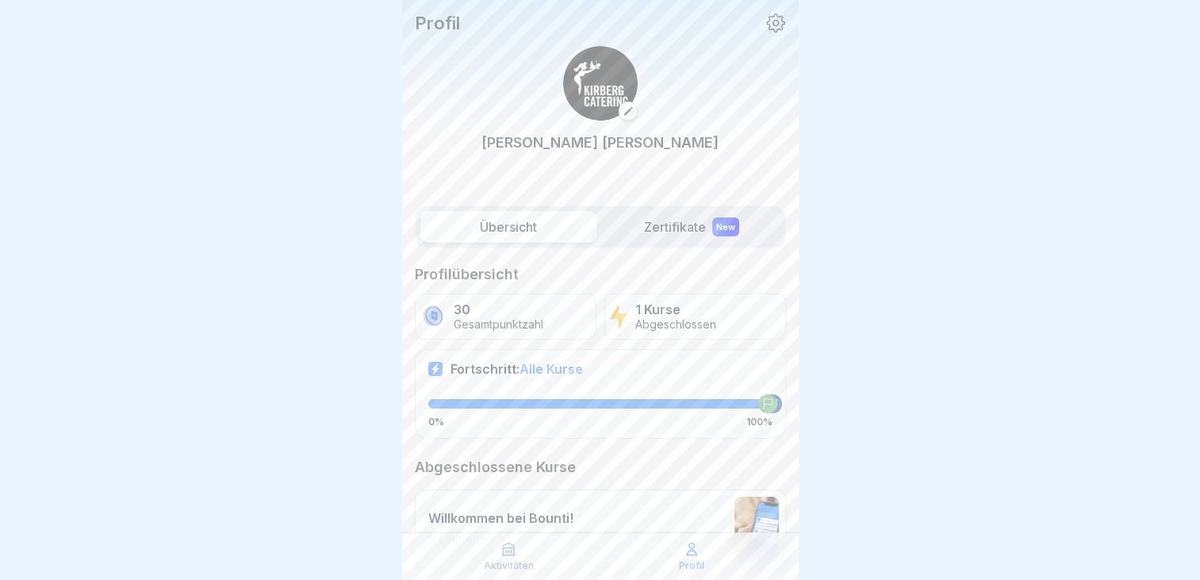
click at [515, 546] on icon at bounding box center [508, 549] width 16 height 16
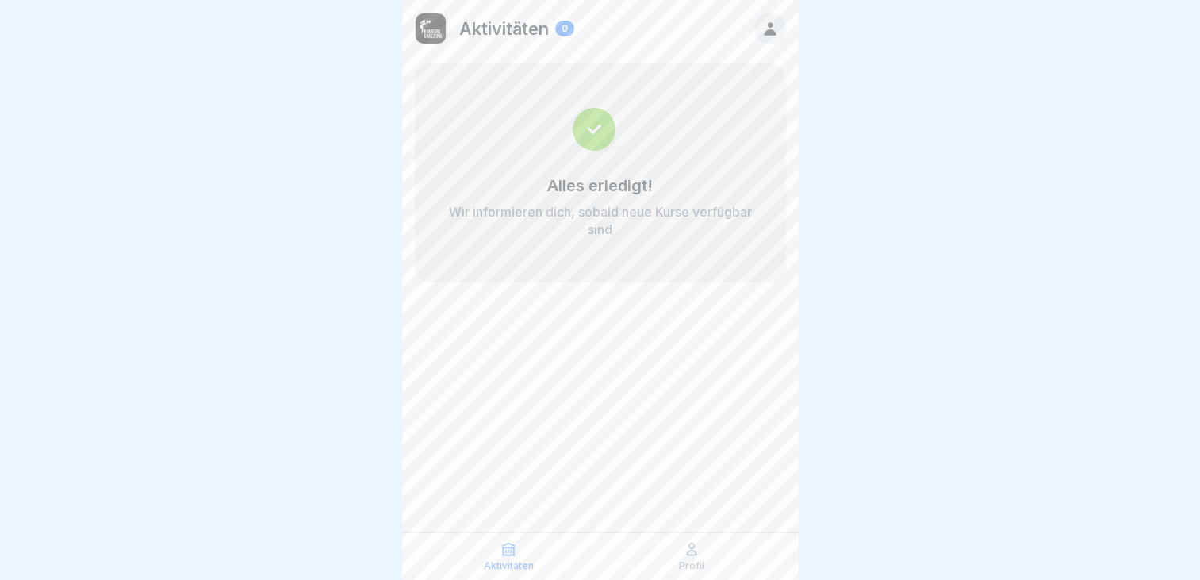
click at [764, 33] on icon at bounding box center [770, 28] width 12 height 13
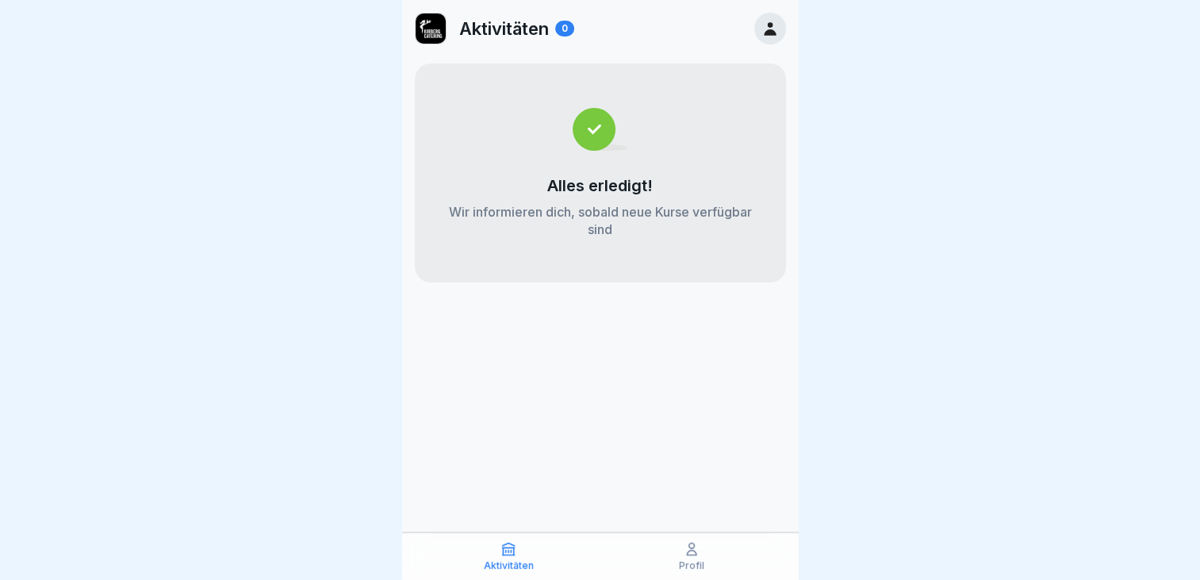
click at [690, 550] on icon at bounding box center [692, 549] width 16 height 16
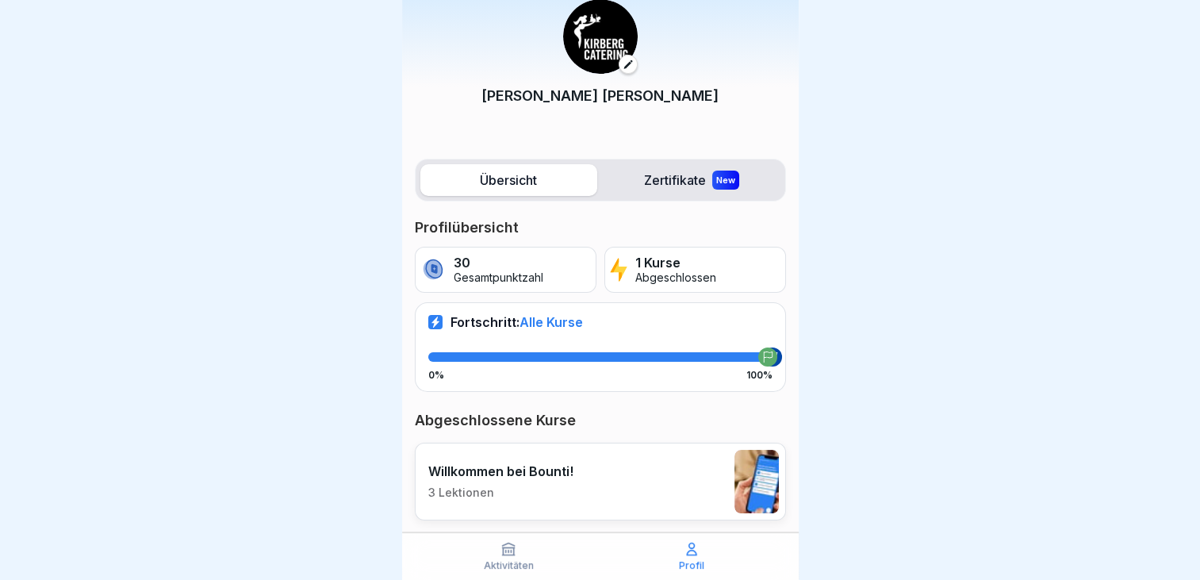
scroll to position [66, 0]
